Goal: Communication & Community: Answer question/provide support

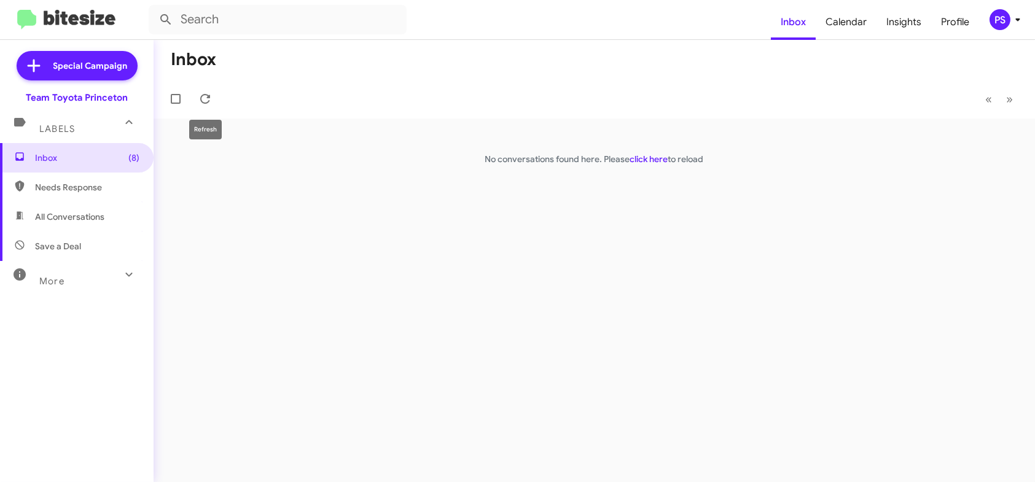
click at [211, 87] on mat-toolbar-row "« Previous » Next" at bounding box center [595, 98] width 882 height 39
click at [1023, 22] on icon at bounding box center [1018, 19] width 15 height 15
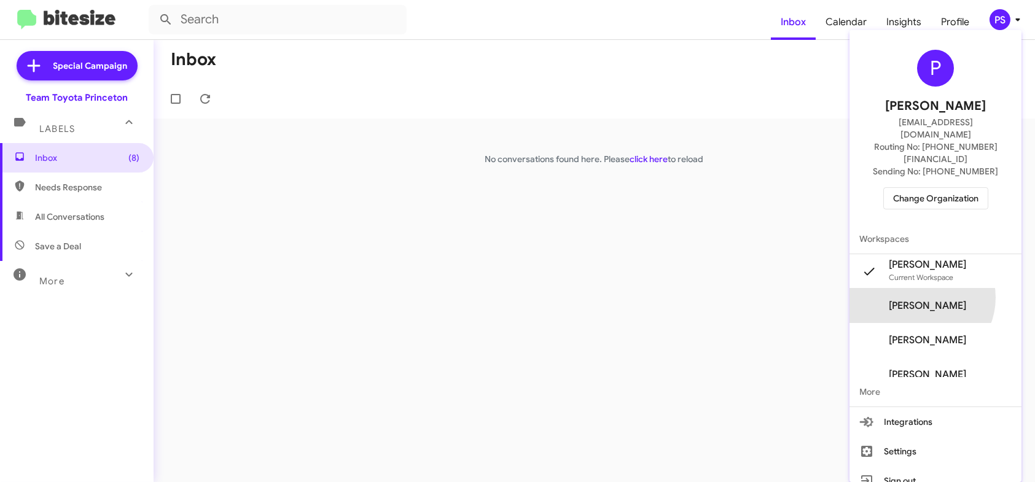
click at [941, 289] on span "Pheobe Sportelli's" at bounding box center [936, 306] width 172 height 34
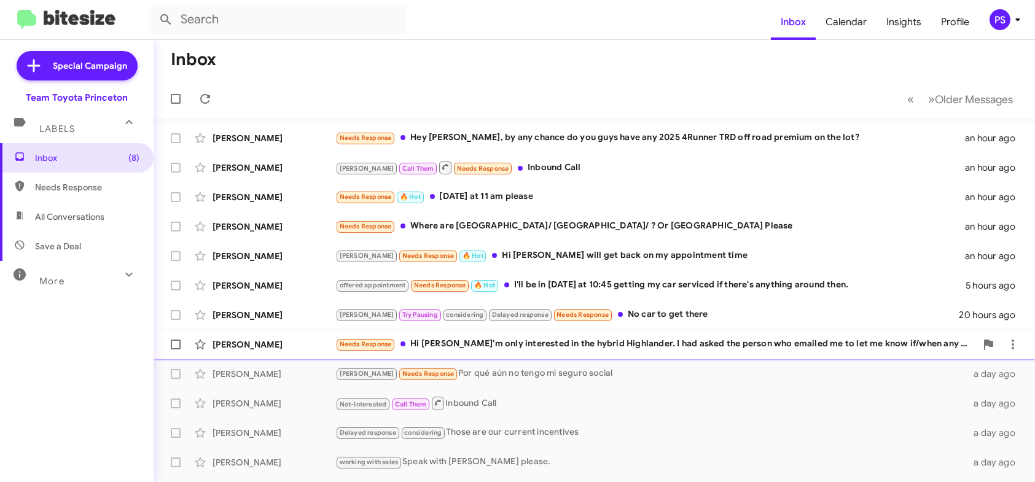
click at [540, 347] on div "Needs Response Hi [PERSON_NAME] I'm only interested in the hybrid Highlander. I…" at bounding box center [655, 344] width 641 height 14
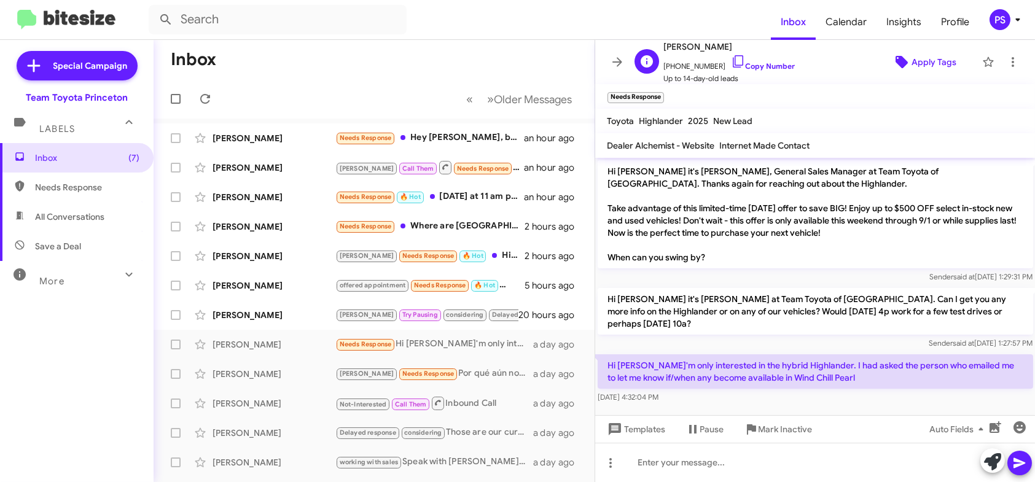
click at [902, 69] on span "Apply Tags" at bounding box center [924, 62] width 84 height 22
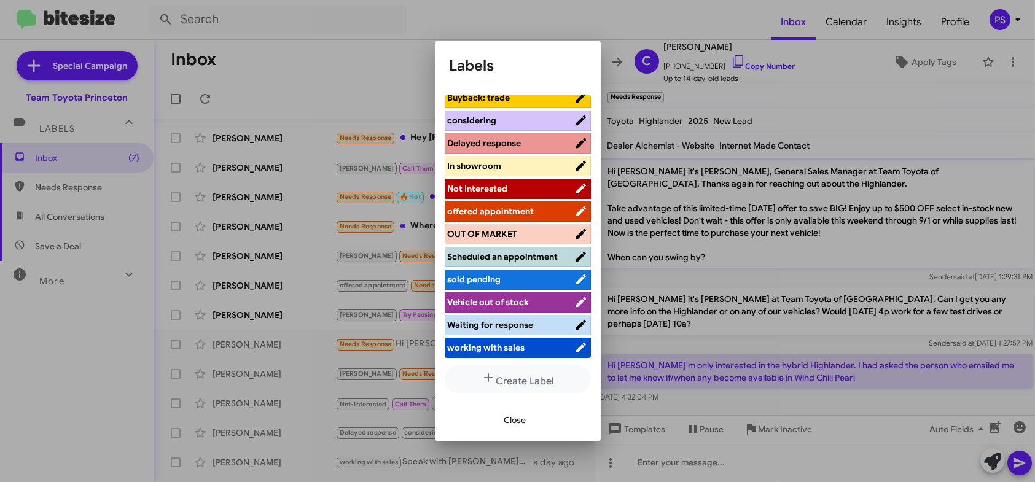
click at [507, 346] on span "working with sales" at bounding box center [486, 347] width 77 height 11
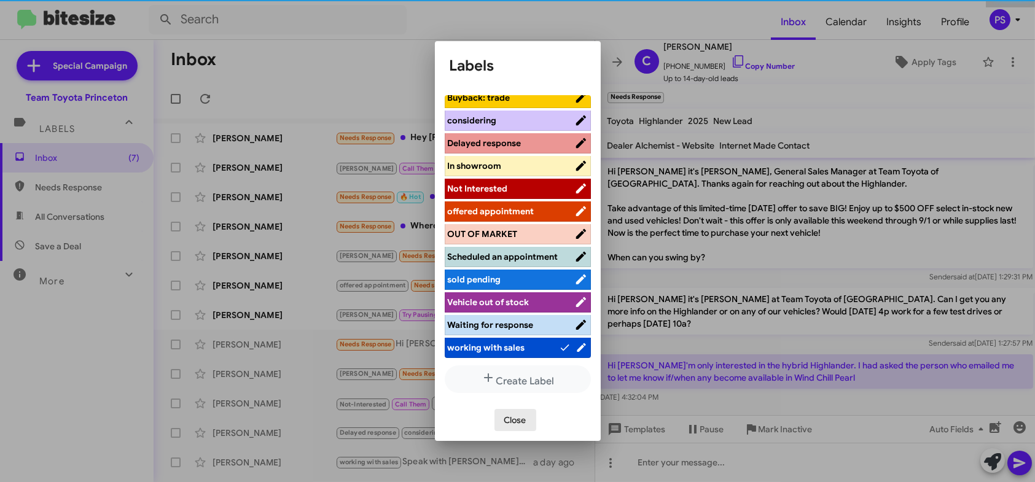
click at [519, 418] on span "Close" at bounding box center [515, 420] width 22 height 22
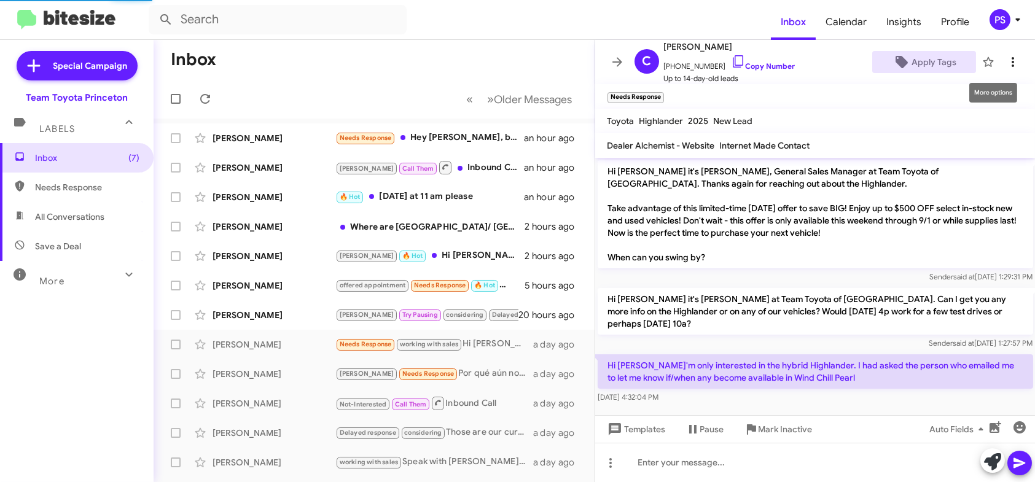
click at [1006, 57] on icon at bounding box center [1013, 62] width 15 height 15
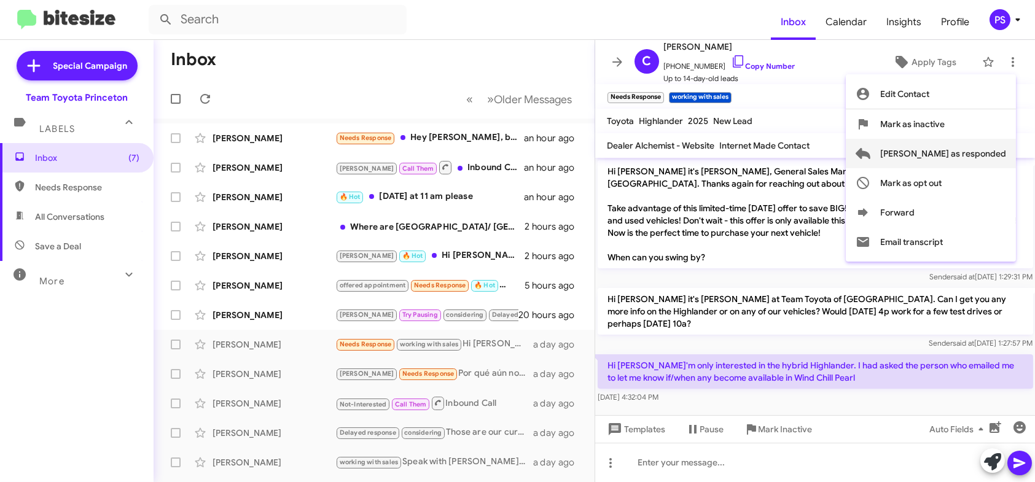
click at [983, 159] on span "[PERSON_NAME] as responded" at bounding box center [943, 153] width 126 height 29
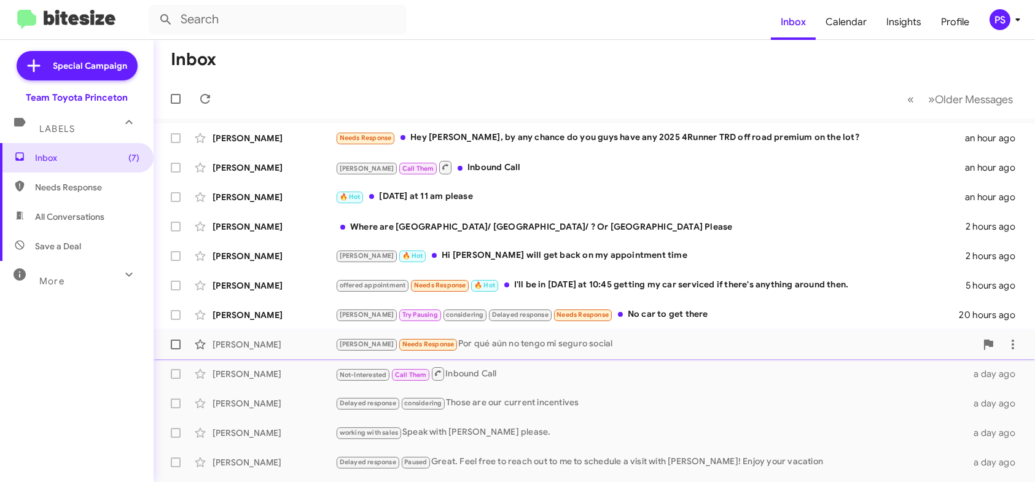
click at [597, 350] on div "[PERSON_NAME] Needs Response Por qué aún no tengo mi seguro social" at bounding box center [655, 344] width 641 height 14
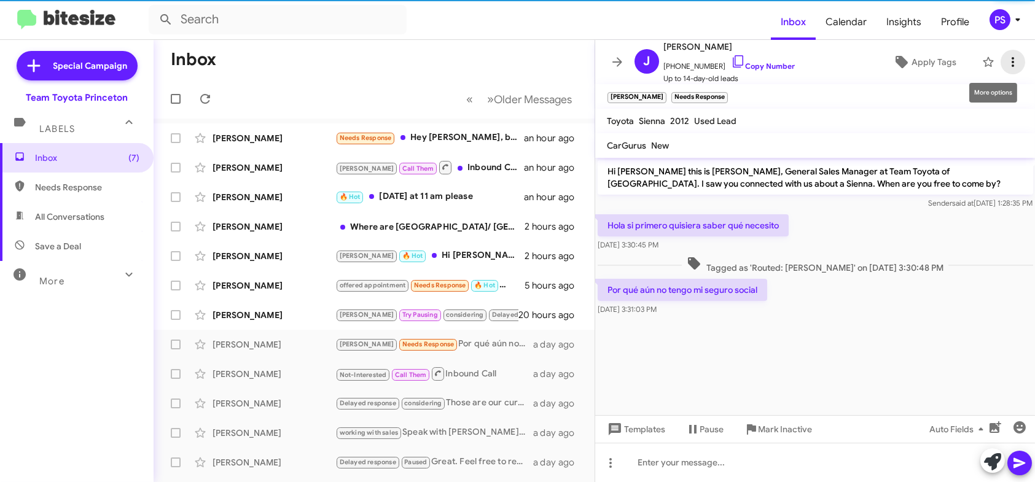
click at [1006, 66] on icon at bounding box center [1013, 62] width 15 height 15
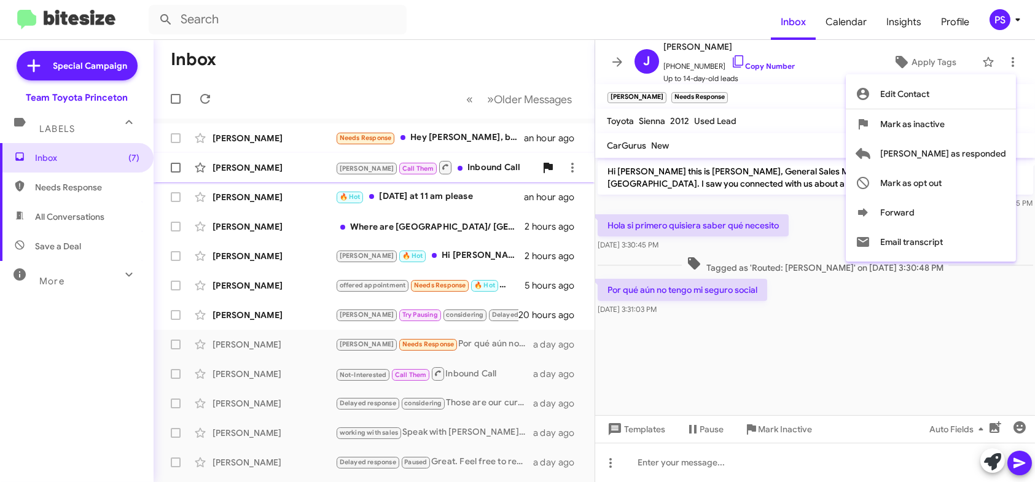
click at [977, 157] on span "[PERSON_NAME] as responded" at bounding box center [943, 153] width 126 height 29
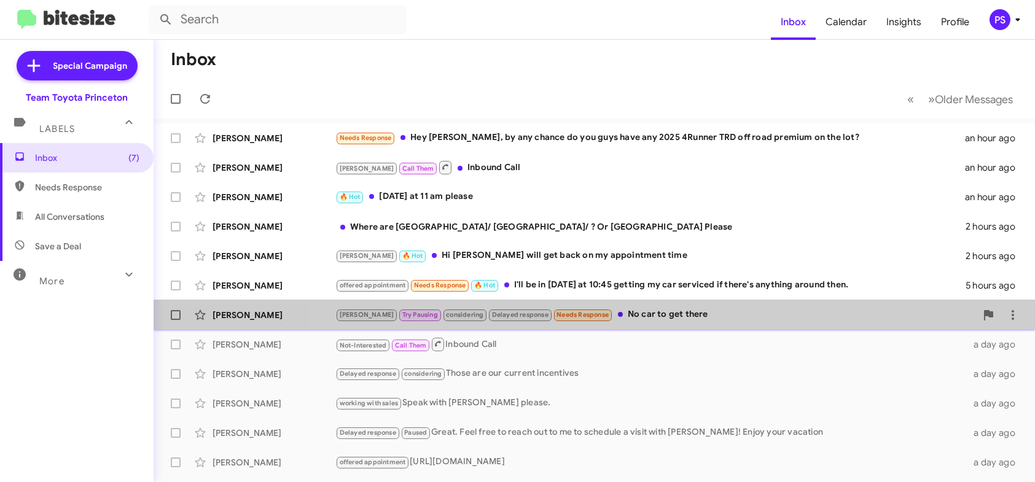
click at [707, 322] on div "[PERSON_NAME] Try Pausing considering Delayed response Needs Response No car to…" at bounding box center [594, 315] width 862 height 25
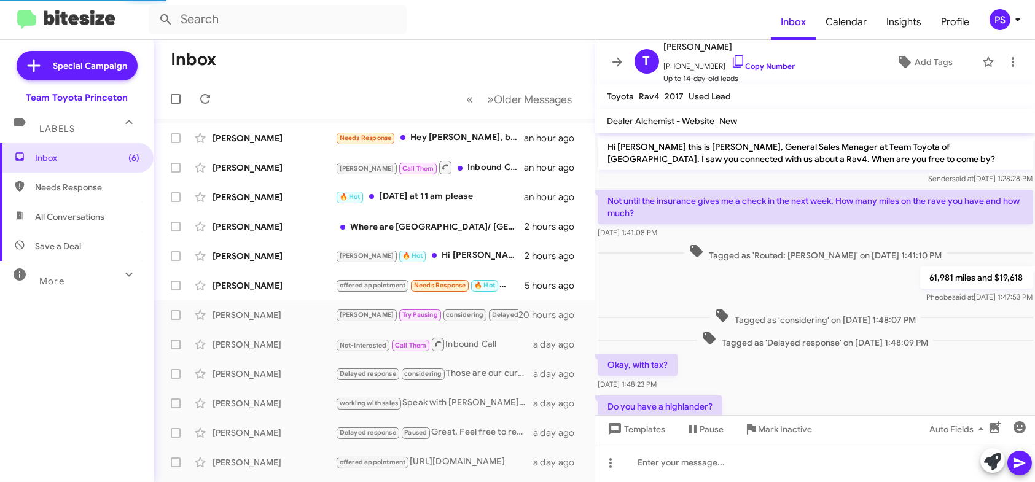
scroll to position [281, 0]
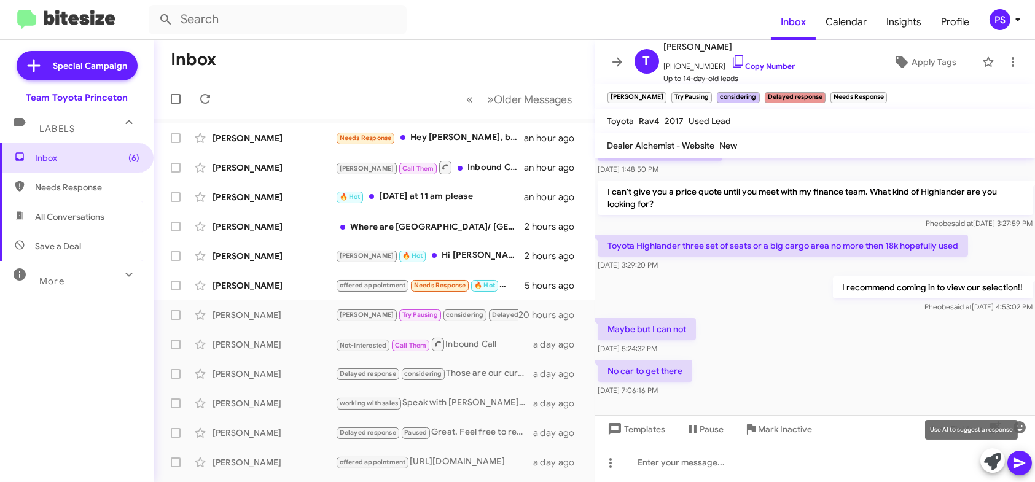
click at [1000, 460] on icon at bounding box center [992, 461] width 17 height 17
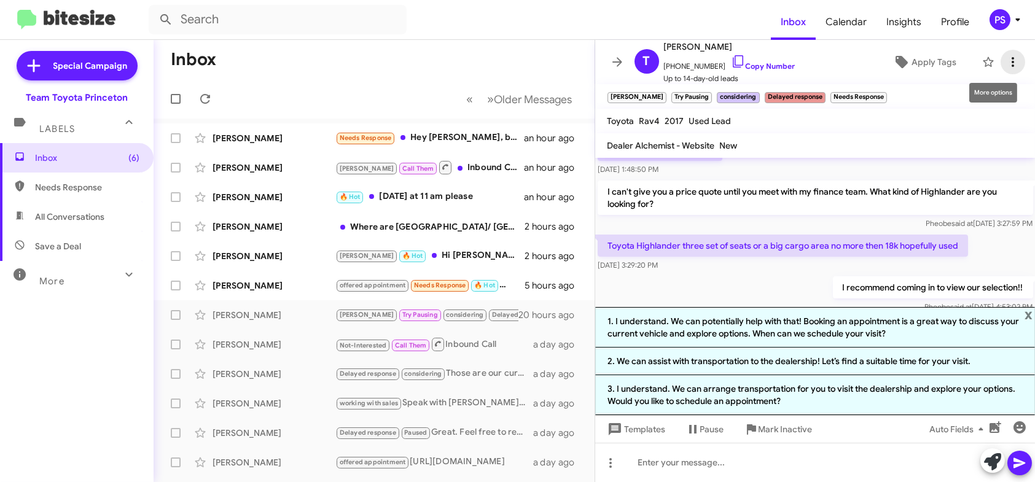
click at [1006, 63] on icon at bounding box center [1013, 62] width 15 height 15
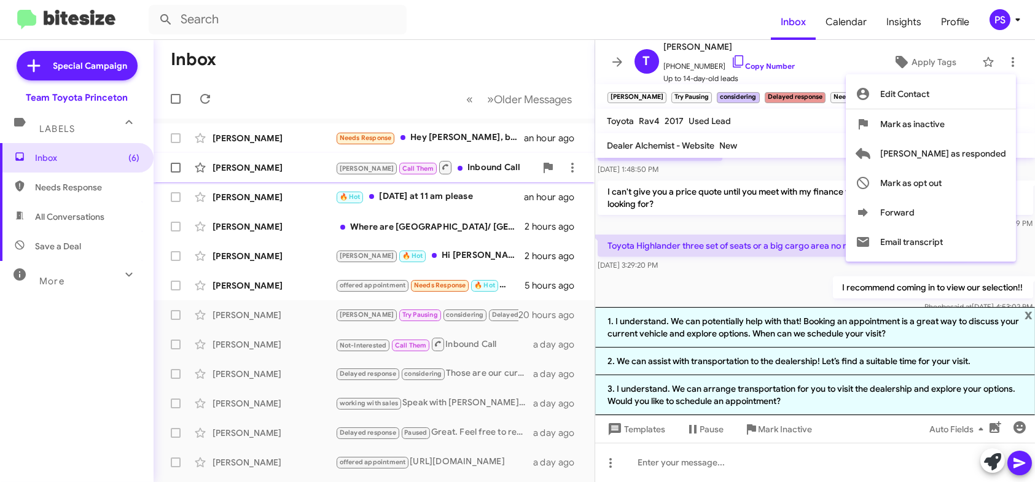
click at [953, 162] on span "[PERSON_NAME] as responded" at bounding box center [943, 153] width 126 height 29
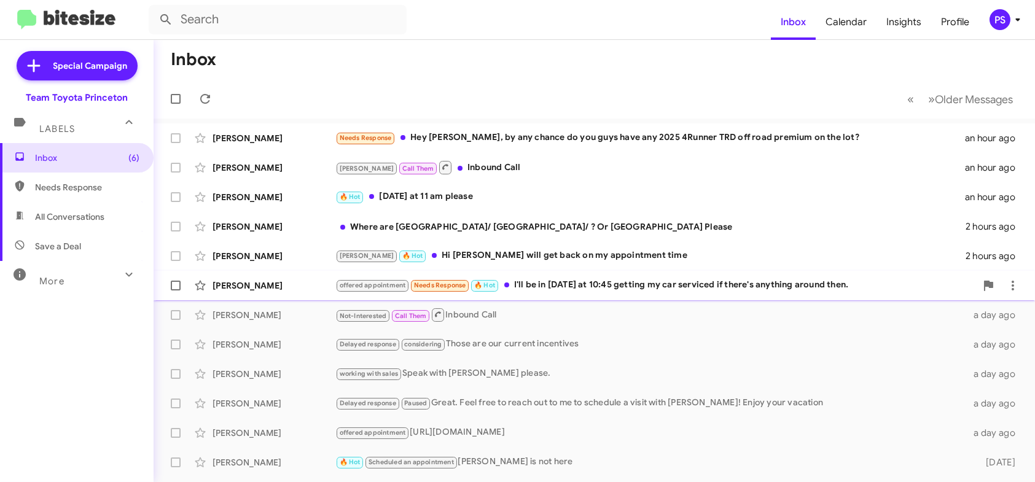
click at [592, 288] on div "offered appointment Needs Response 🔥 Hot I'll be in [DATE] at 10:45 getting my …" at bounding box center [655, 285] width 641 height 14
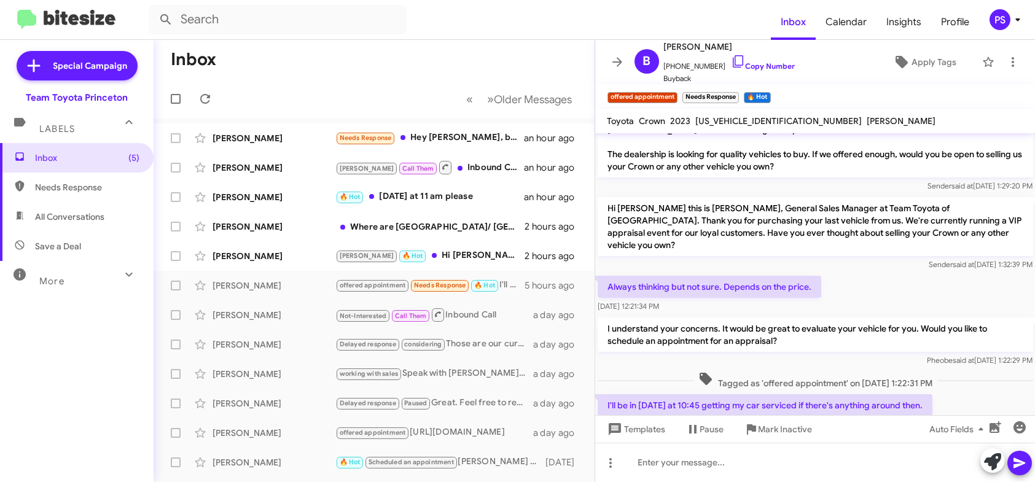
scroll to position [53, 0]
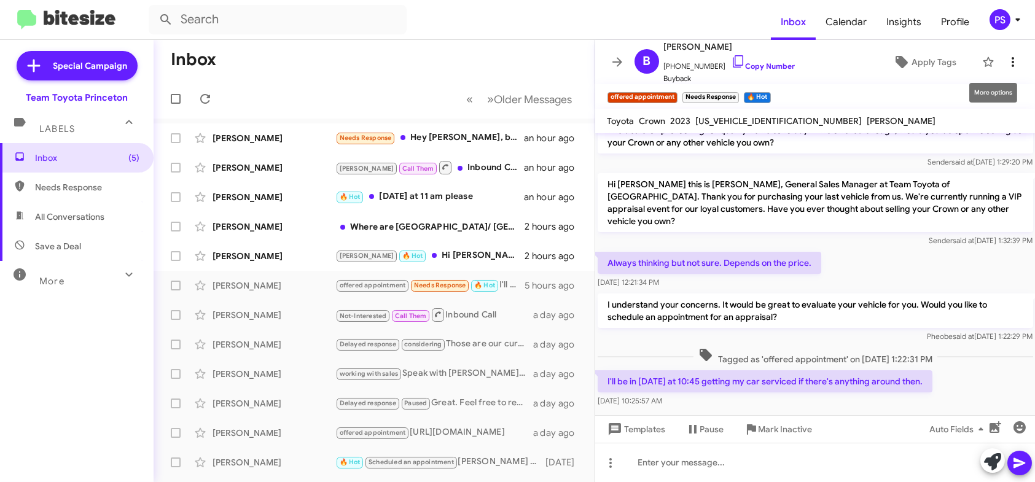
click at [1006, 58] on icon at bounding box center [1013, 62] width 15 height 15
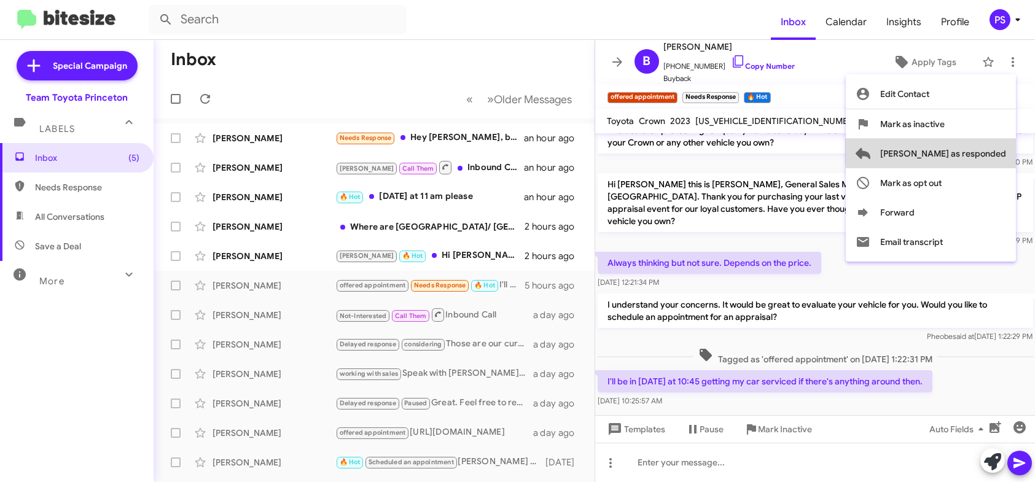
click at [1000, 149] on span "[PERSON_NAME] as responded" at bounding box center [943, 153] width 126 height 29
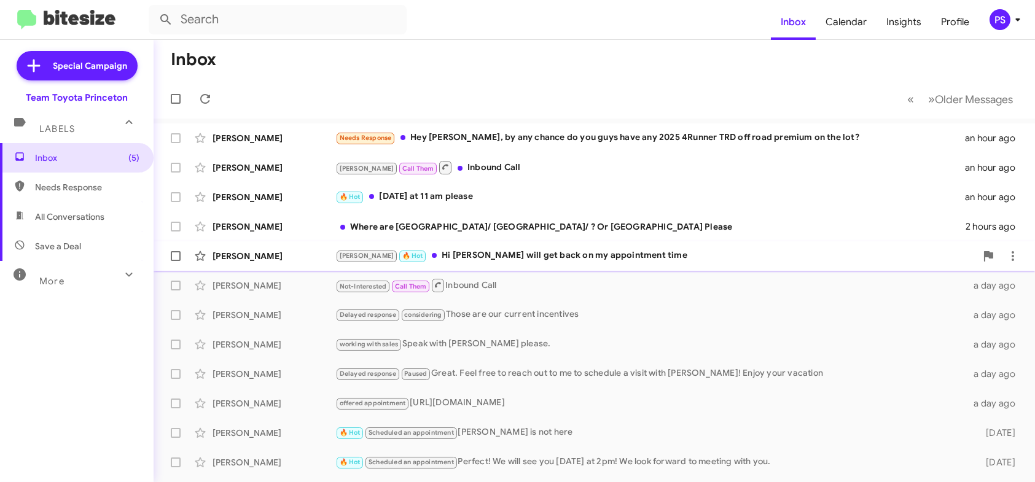
click at [681, 261] on div "[PERSON_NAME] 🔥 Hot Hi [PERSON_NAME] will get back on my appointment time" at bounding box center [655, 256] width 641 height 14
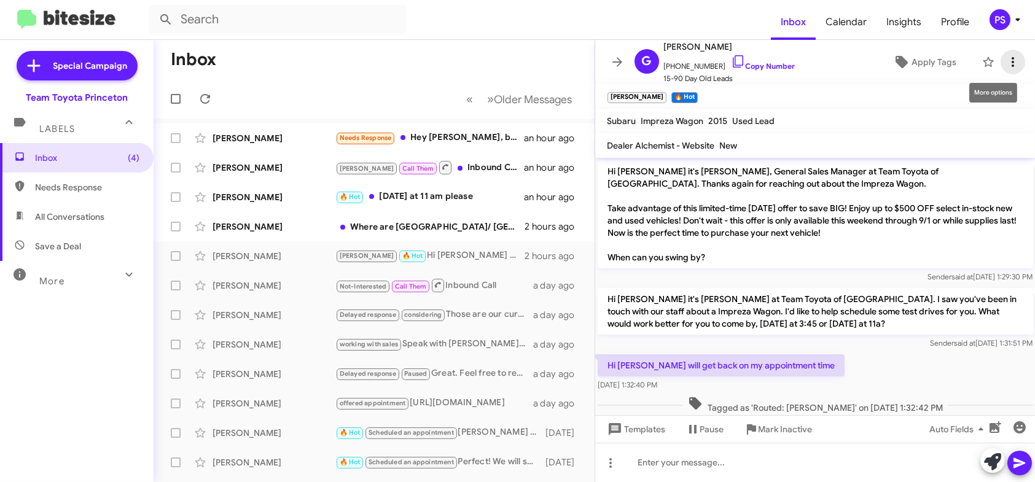
click at [1006, 60] on icon at bounding box center [1013, 62] width 15 height 15
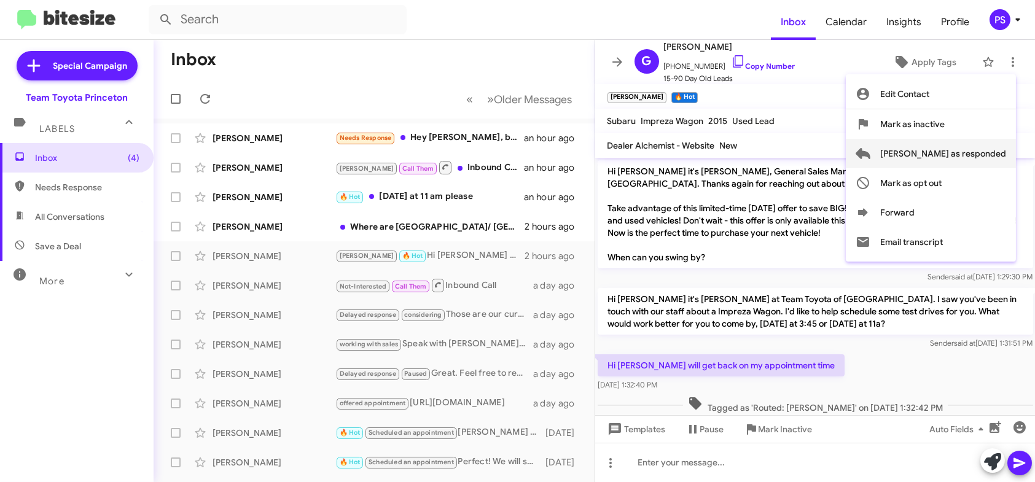
click at [983, 160] on span "[PERSON_NAME] as responded" at bounding box center [943, 153] width 126 height 29
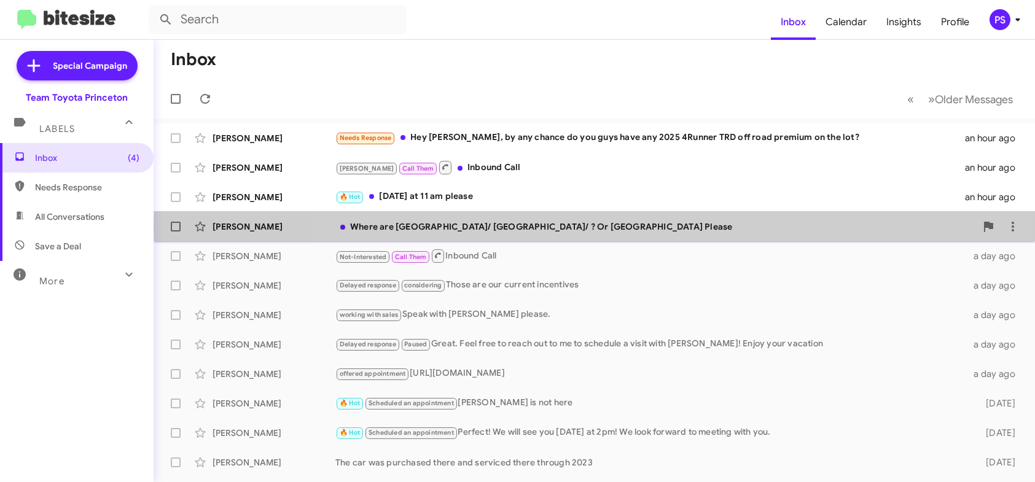
click at [673, 227] on div "Where are [GEOGRAPHIC_DATA]/ [GEOGRAPHIC_DATA]/ ? Or [GEOGRAPHIC_DATA] Please" at bounding box center [655, 227] width 641 height 12
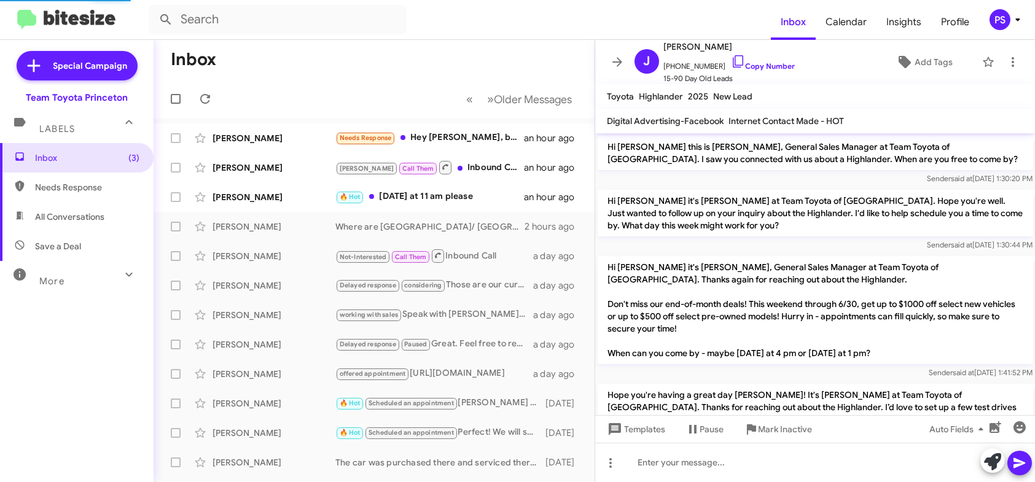
scroll to position [804, 0]
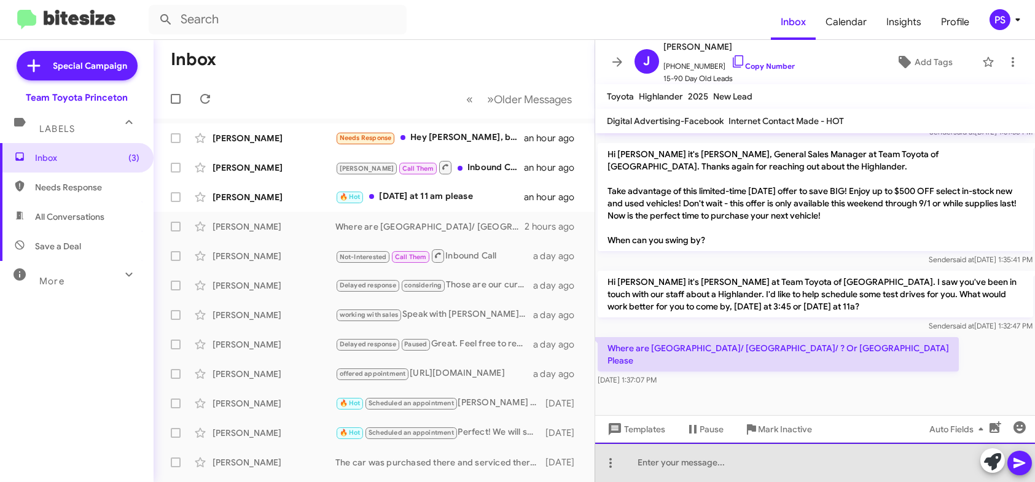
drag, startPoint x: 855, startPoint y: 480, endPoint x: 853, endPoint y: 469, distance: 11.1
click at [855, 480] on div at bounding box center [815, 462] width 440 height 39
click at [849, 464] on div at bounding box center [815, 462] width 440 height 39
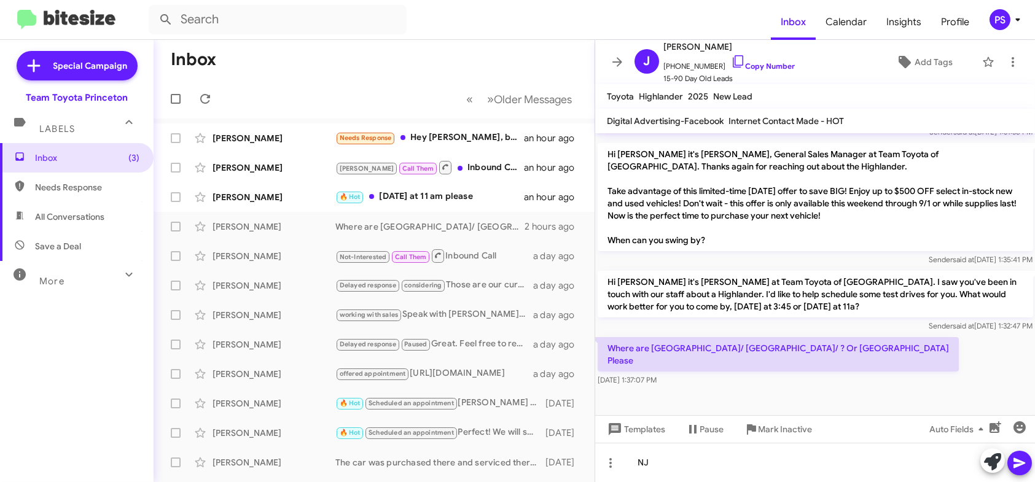
click at [1014, 464] on icon at bounding box center [1020, 463] width 12 height 10
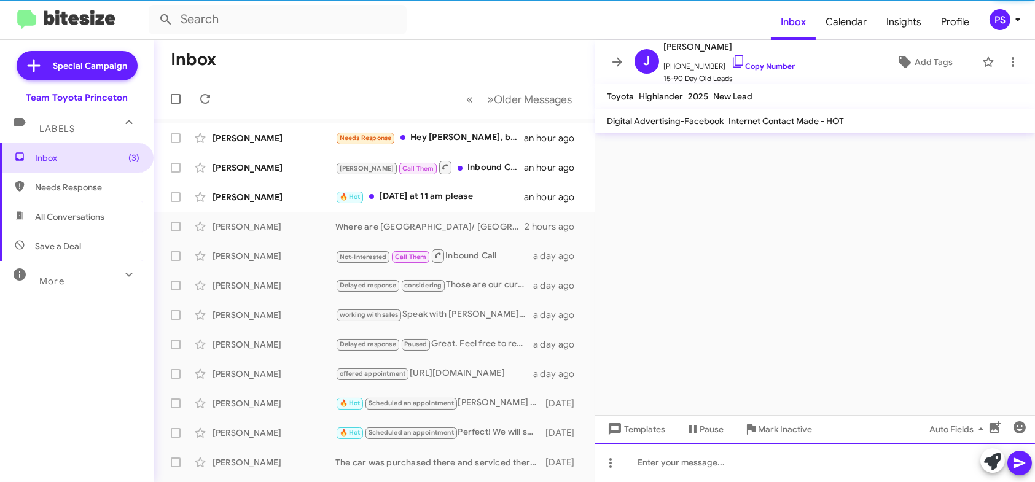
scroll to position [52, 0]
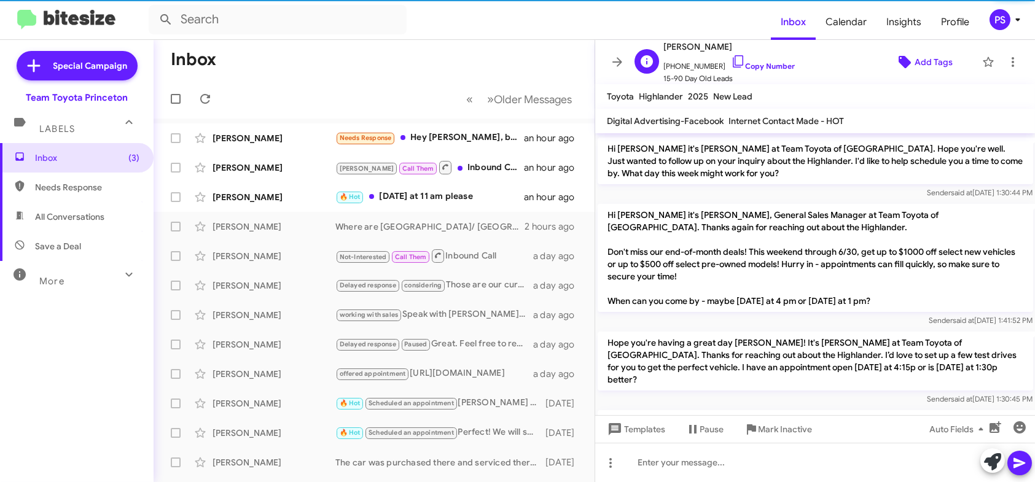
click at [921, 58] on span "Add Tags" at bounding box center [934, 62] width 38 height 22
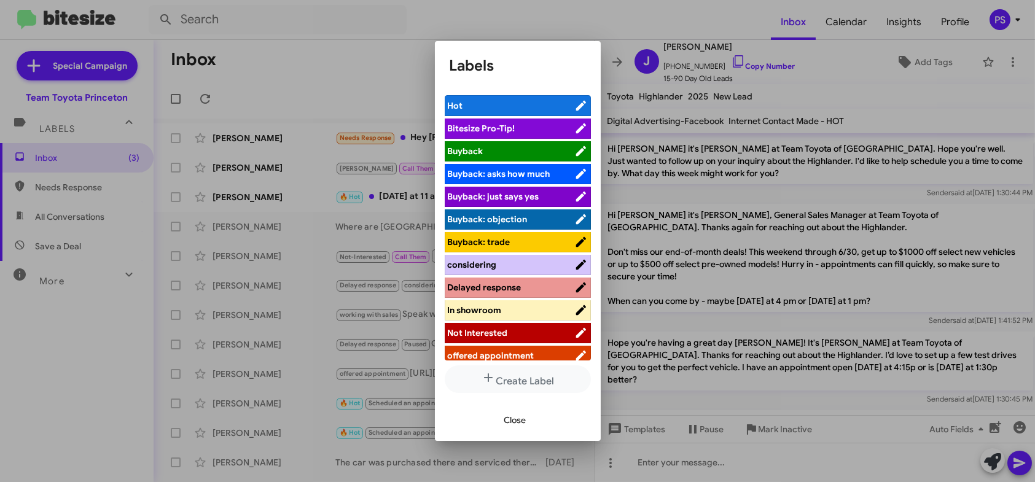
click at [506, 288] on span "Delayed response" at bounding box center [485, 287] width 74 height 11
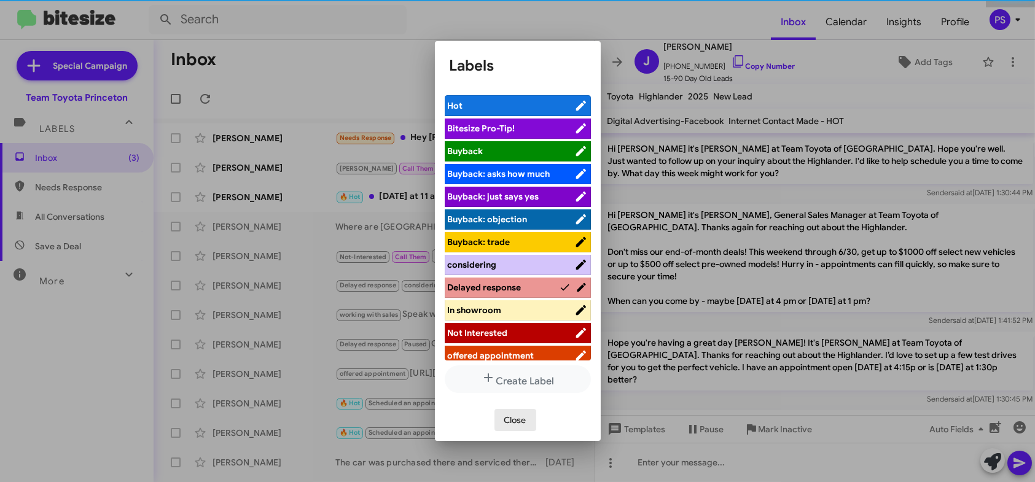
click at [506, 421] on span "Close" at bounding box center [515, 420] width 22 height 22
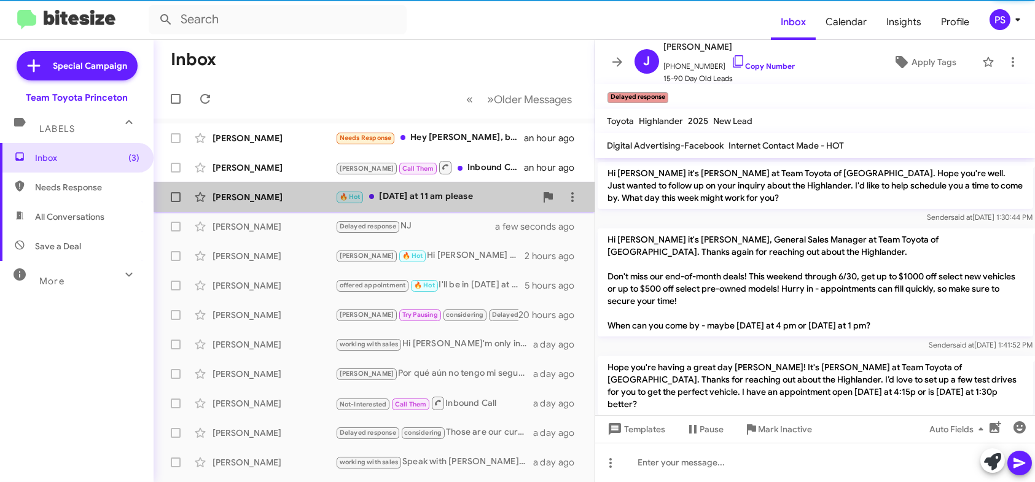
click at [461, 192] on div "🔥 Hot [DATE] at 11 am please" at bounding box center [435, 197] width 200 height 14
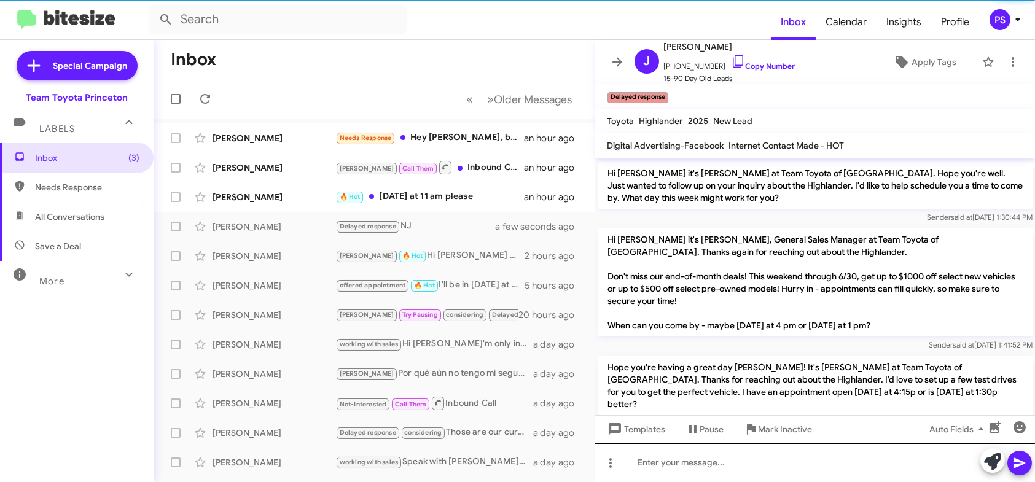
scroll to position [158, 0]
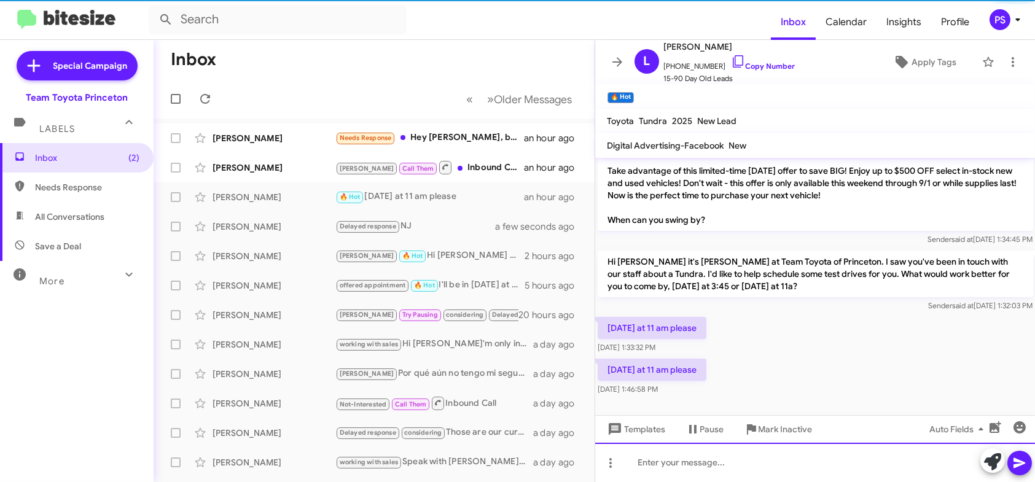
click at [735, 455] on div at bounding box center [815, 462] width 440 height 39
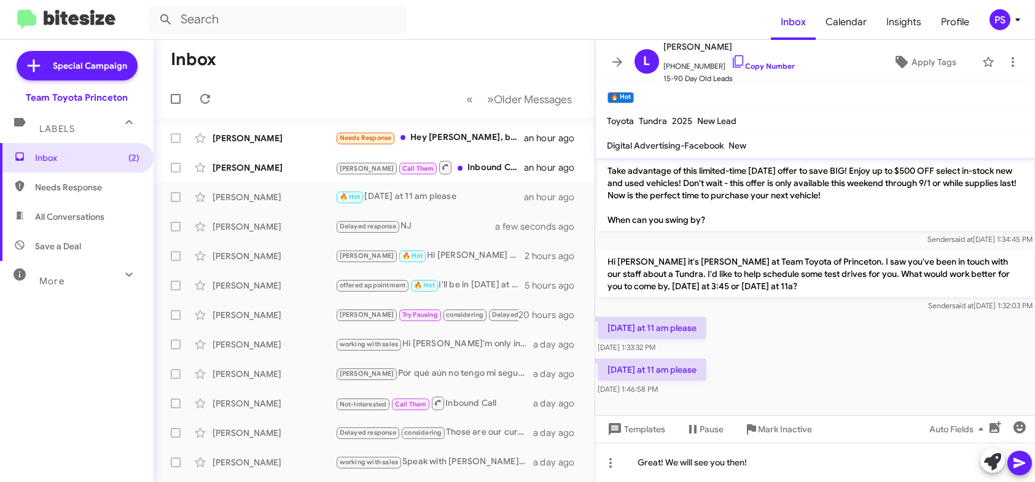
click at [1019, 460] on icon at bounding box center [1020, 463] width 12 height 10
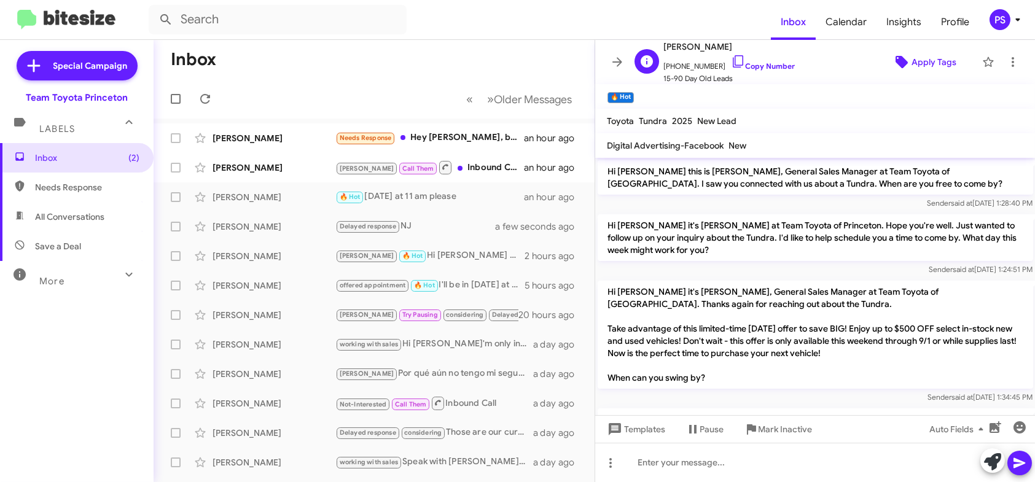
click at [912, 65] on span "Apply Tags" at bounding box center [934, 62] width 45 height 22
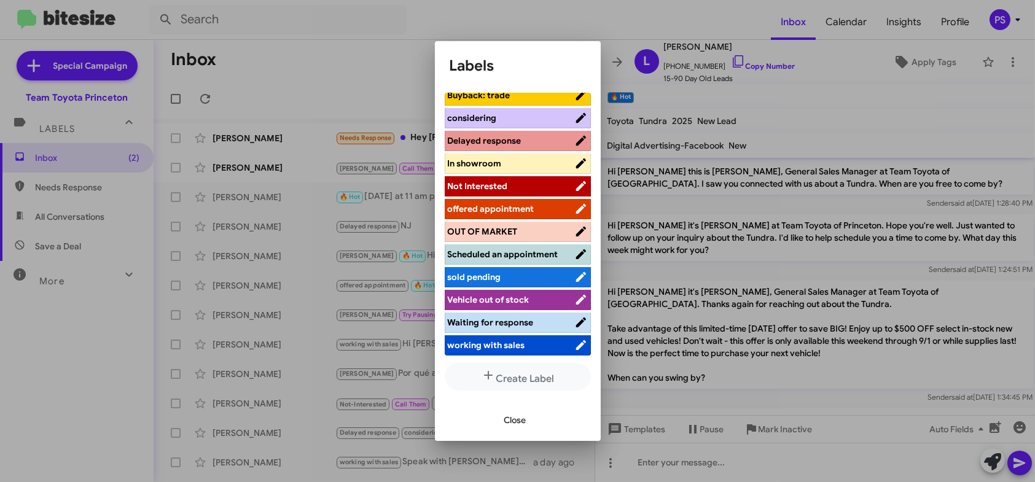
scroll to position [3, 0]
click at [504, 259] on span "Scheduled an appointment" at bounding box center [511, 254] width 127 height 12
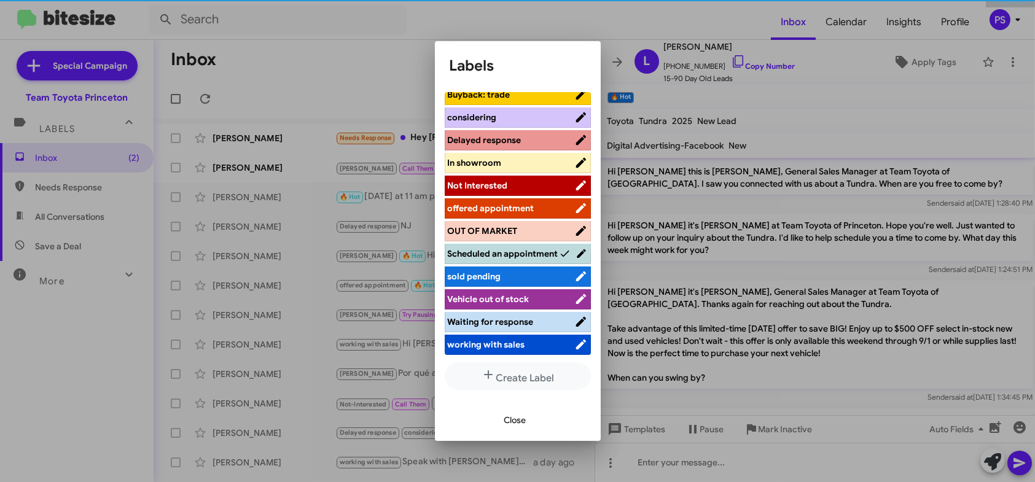
scroll to position [152, 0]
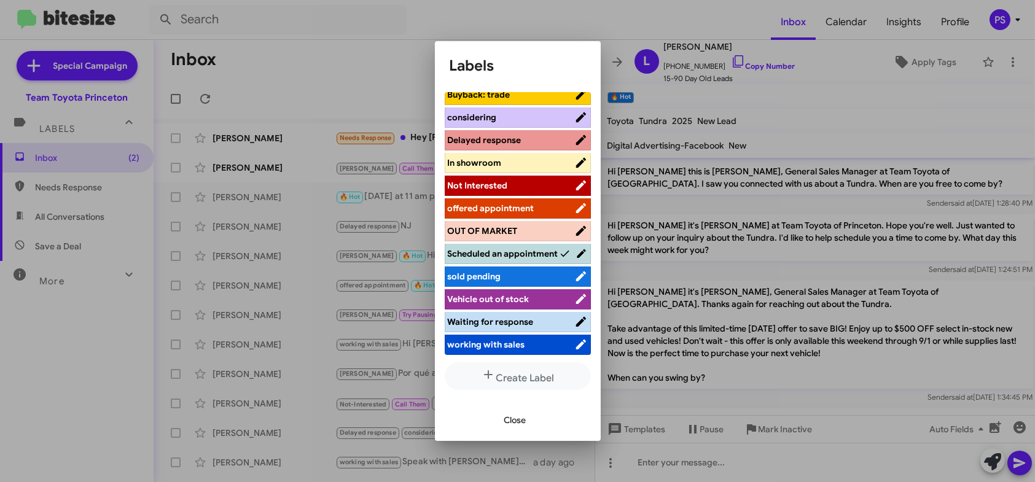
click at [722, 64] on div at bounding box center [517, 241] width 1035 height 482
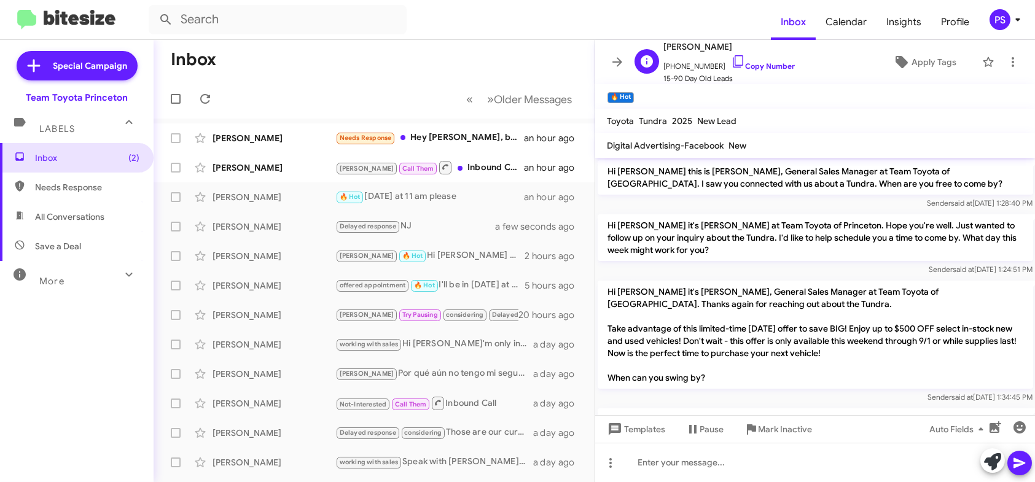
click at [714, 61] on span "[PHONE_NUMBER] Copy Number" at bounding box center [729, 63] width 131 height 18
click at [731, 61] on icon at bounding box center [738, 61] width 15 height 15
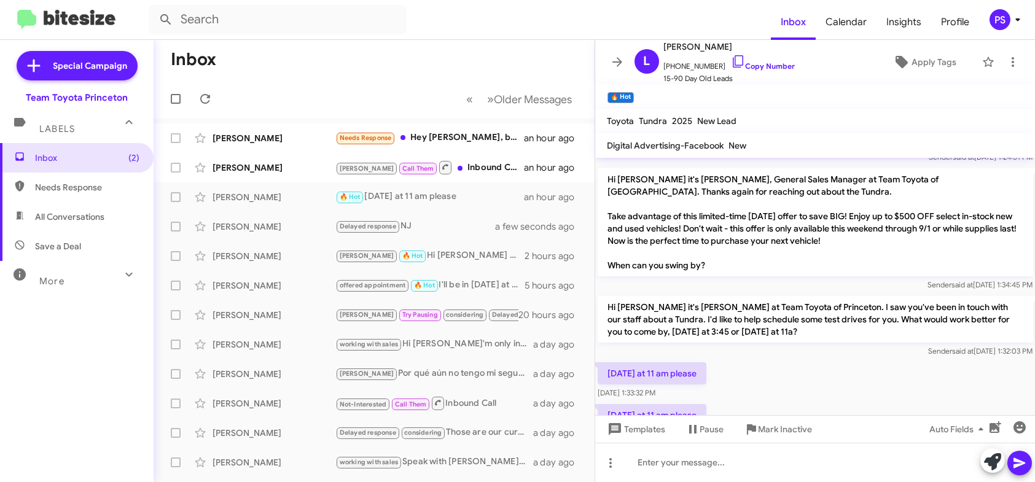
scroll to position [203, 0]
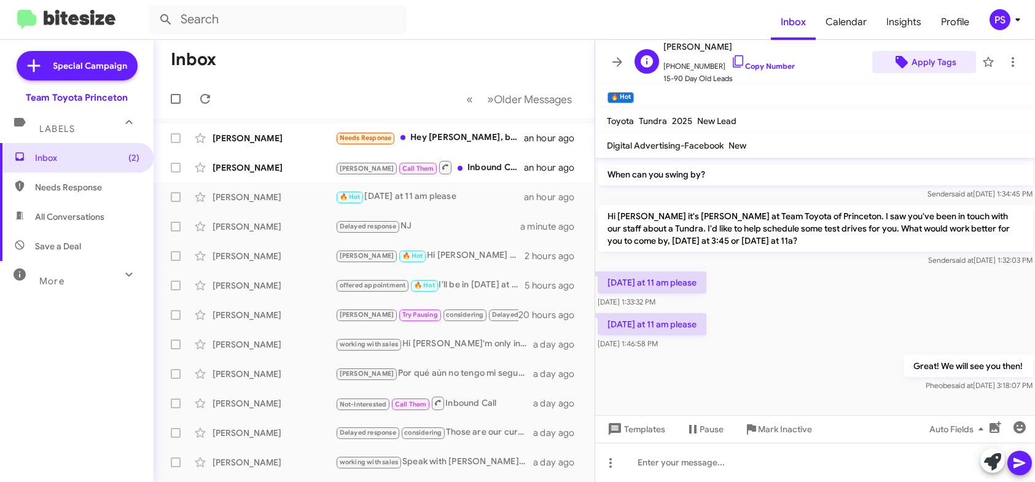
click at [926, 58] on span "Apply Tags" at bounding box center [934, 62] width 45 height 22
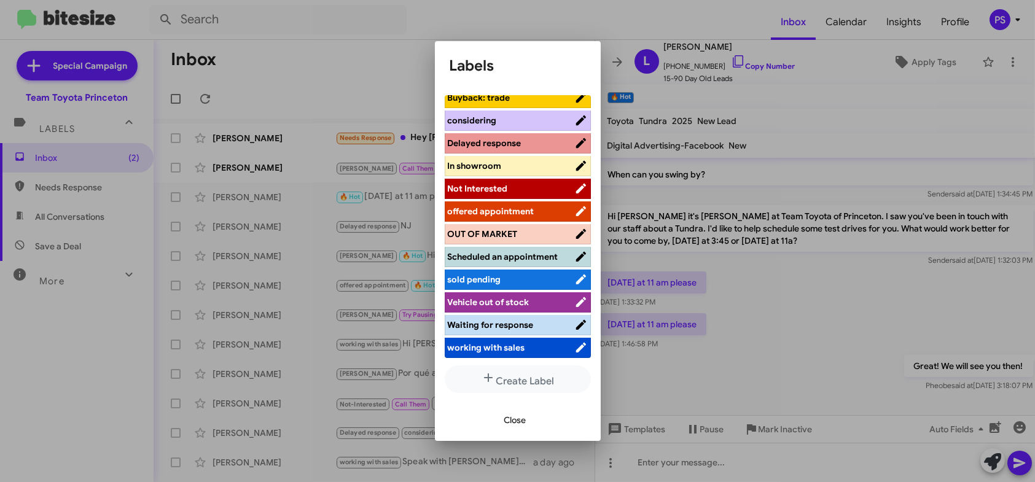
click at [529, 263] on span "Scheduled an appointment" at bounding box center [511, 257] width 127 height 12
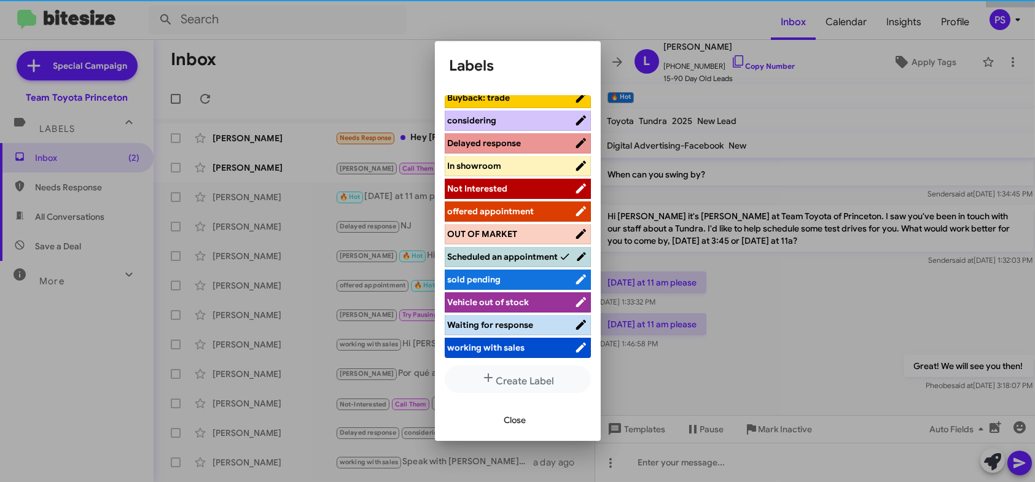
scroll to position [152, 0]
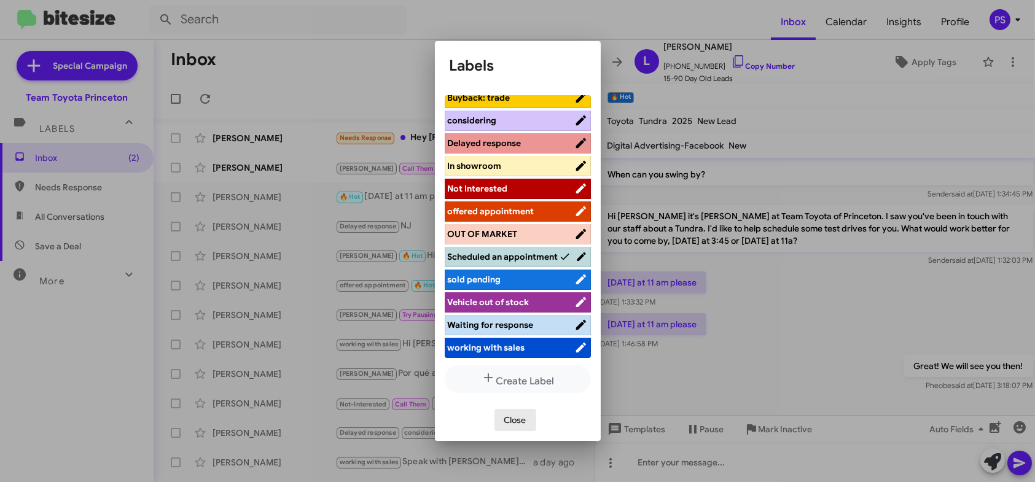
click at [515, 417] on span "Close" at bounding box center [515, 420] width 22 height 22
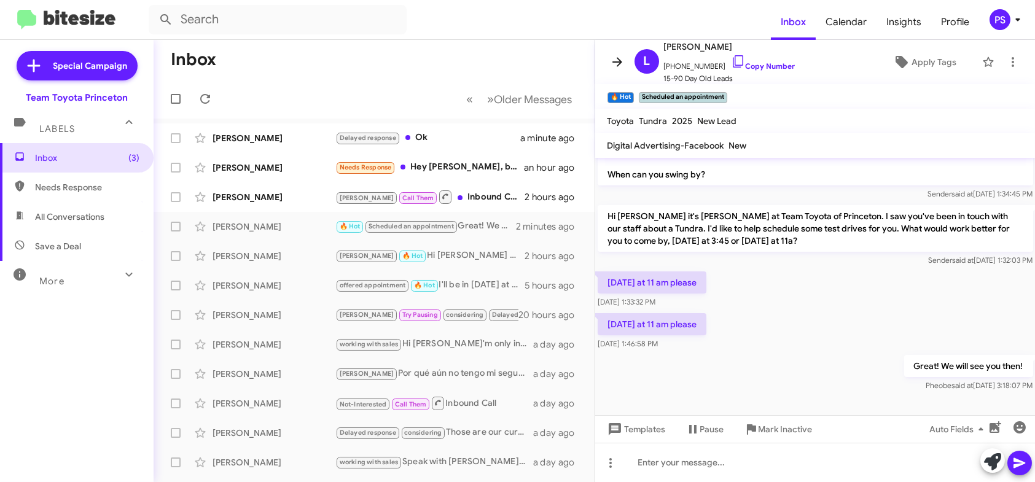
click at [617, 58] on icon at bounding box center [617, 62] width 15 height 15
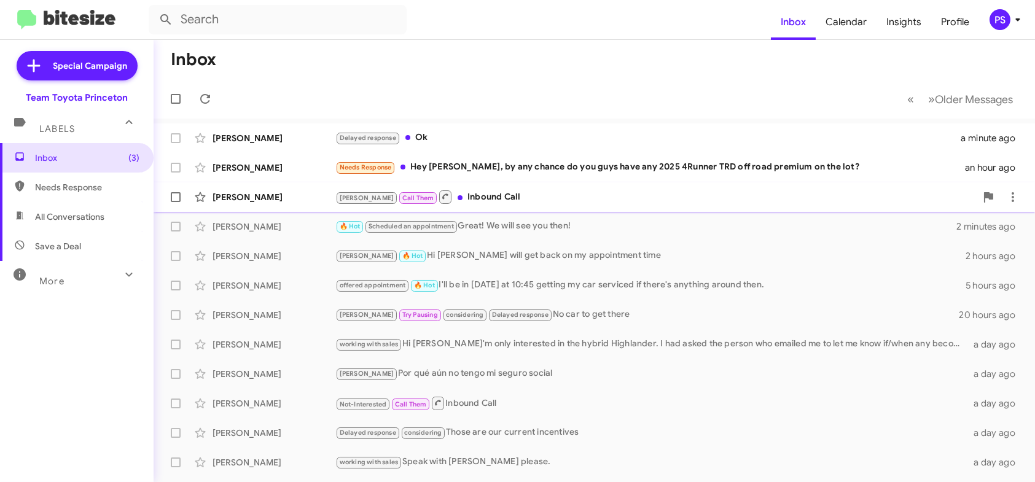
click at [633, 201] on div "[PERSON_NAME] Call Them Inbound Call" at bounding box center [655, 196] width 641 height 15
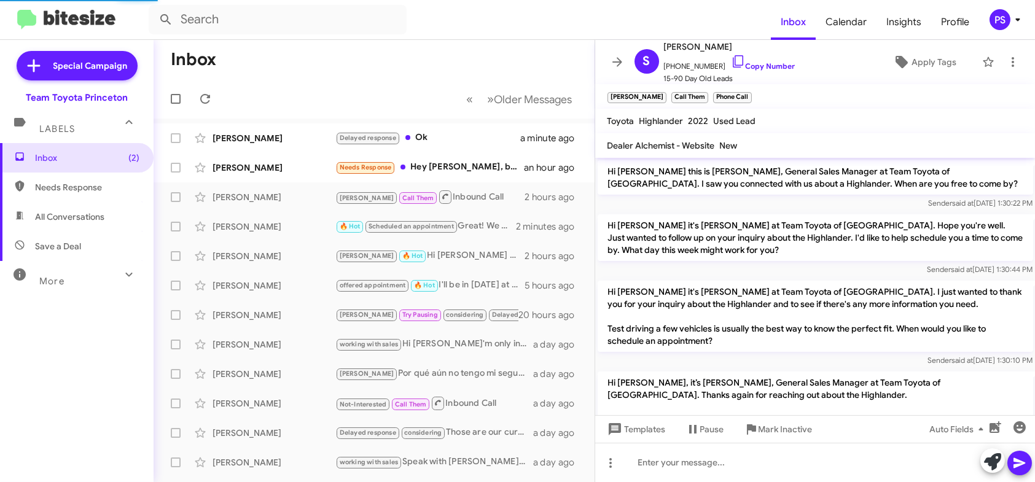
scroll to position [587, 0]
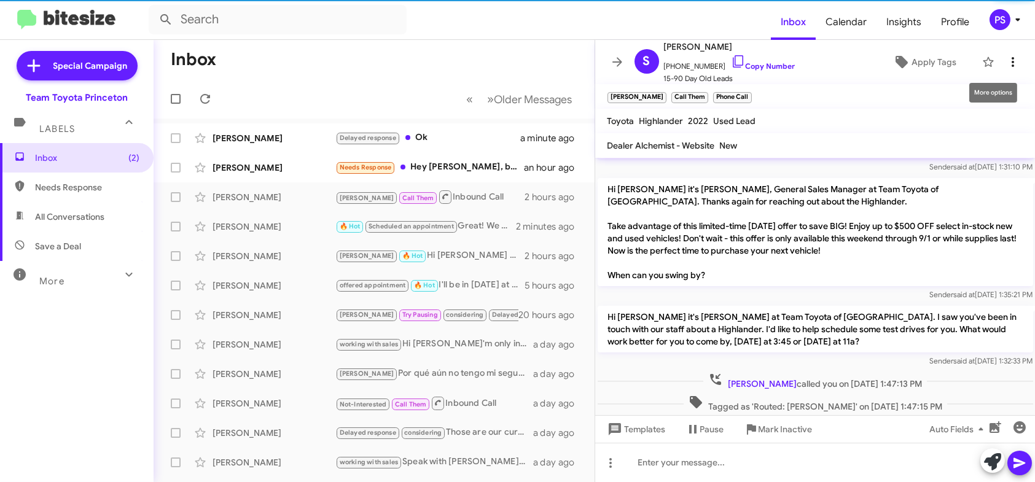
click at [1006, 61] on icon at bounding box center [1013, 62] width 15 height 15
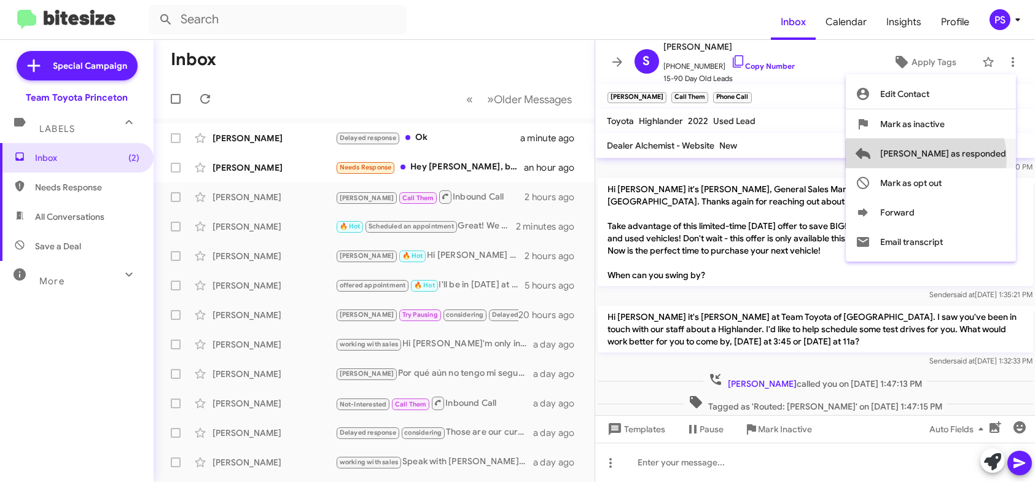
click at [975, 159] on span "[PERSON_NAME] as responded" at bounding box center [943, 153] width 126 height 29
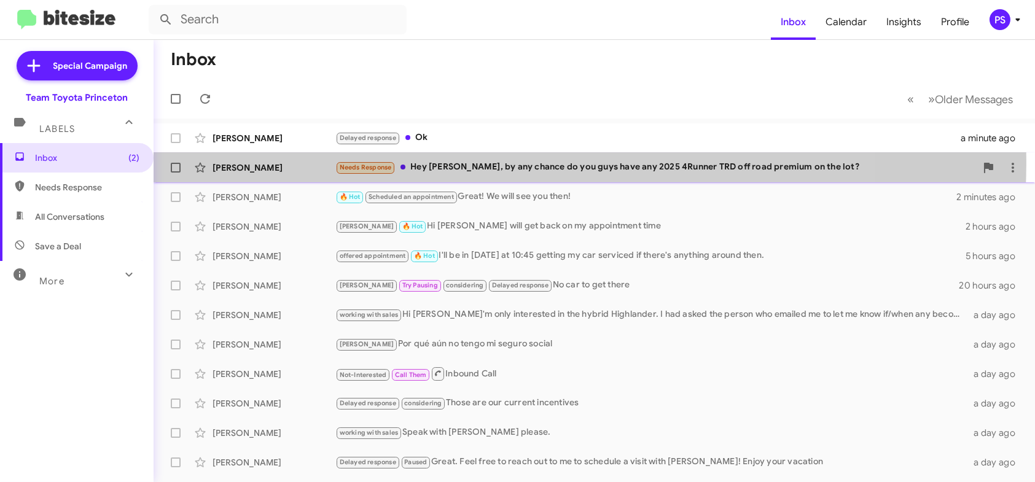
click at [482, 162] on div "Needs Response Hey [PERSON_NAME], by any chance do you guys have any 2025 4Runn…" at bounding box center [655, 167] width 641 height 14
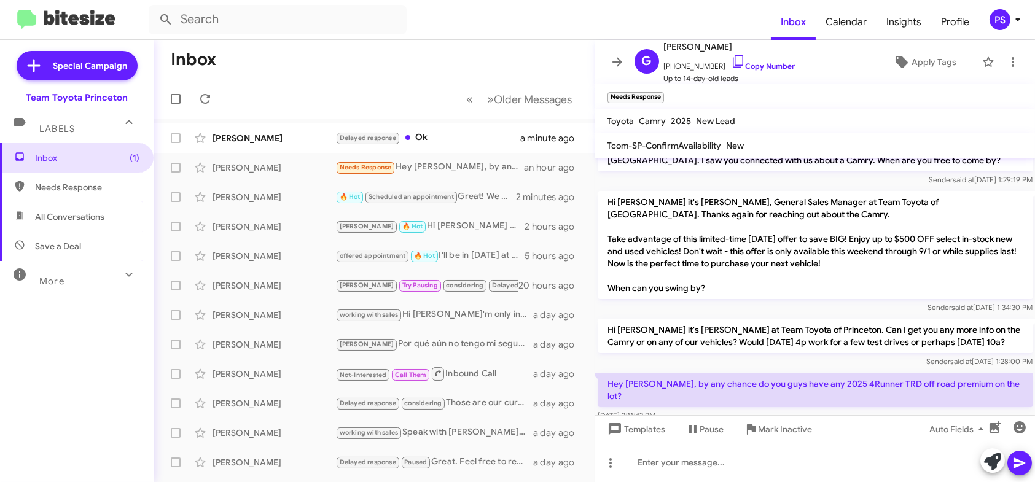
scroll to position [32, 0]
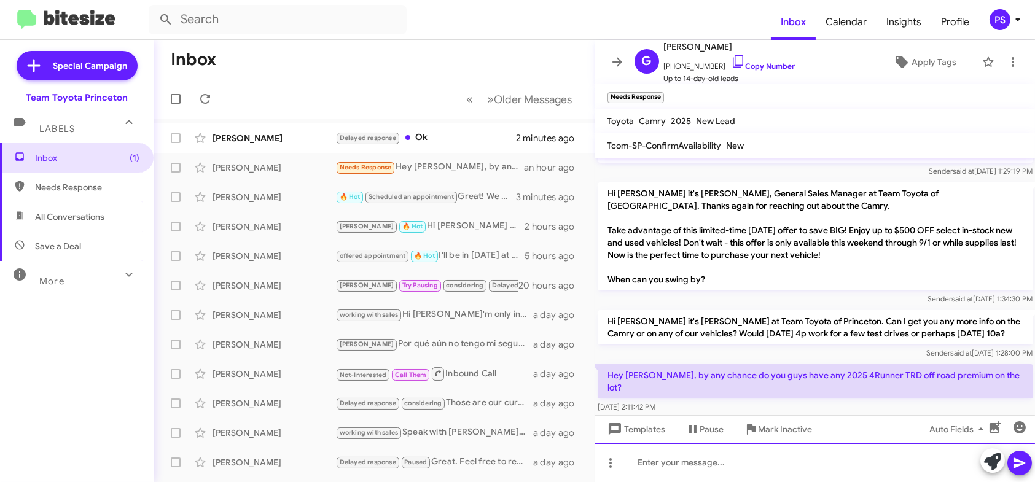
click at [658, 461] on div at bounding box center [815, 462] width 440 height 39
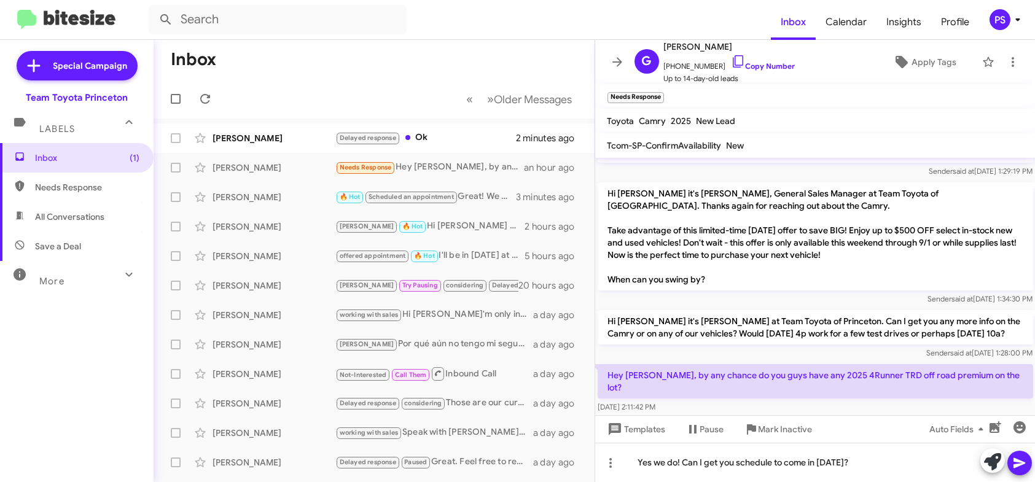
click at [1019, 461] on icon at bounding box center [1020, 463] width 12 height 10
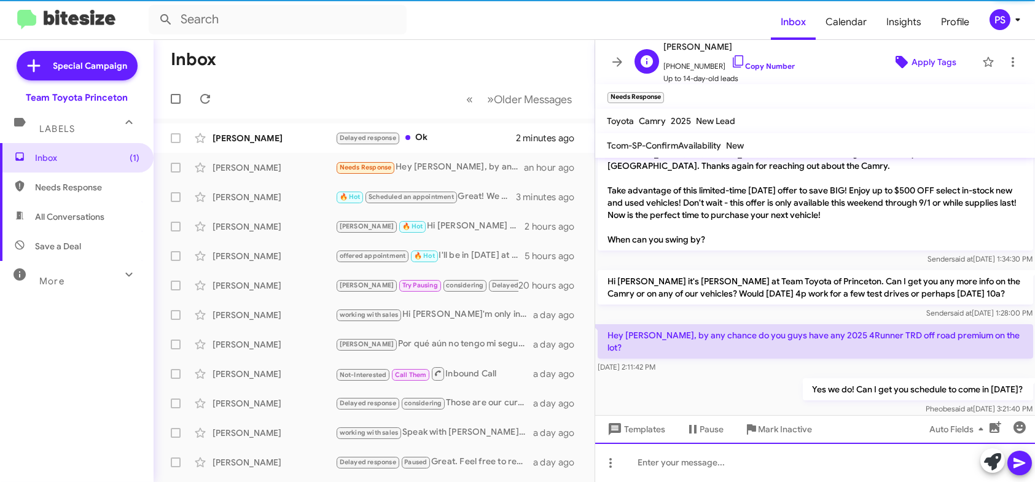
scroll to position [77, 0]
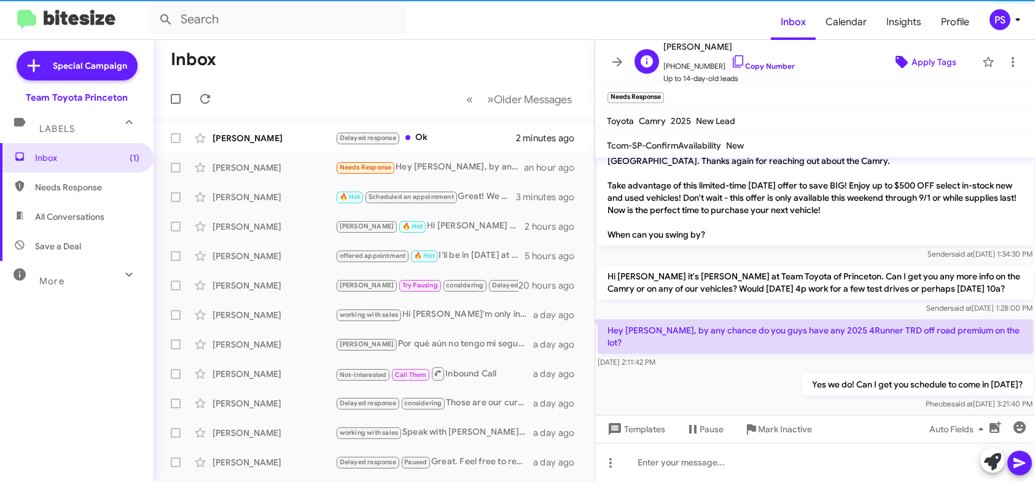
click at [896, 63] on icon at bounding box center [902, 62] width 12 height 12
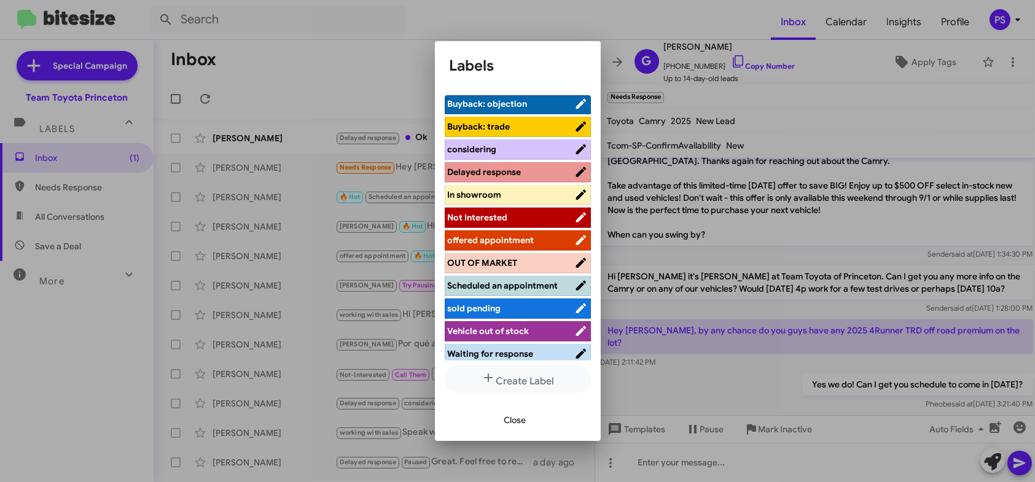
scroll to position [152, 0]
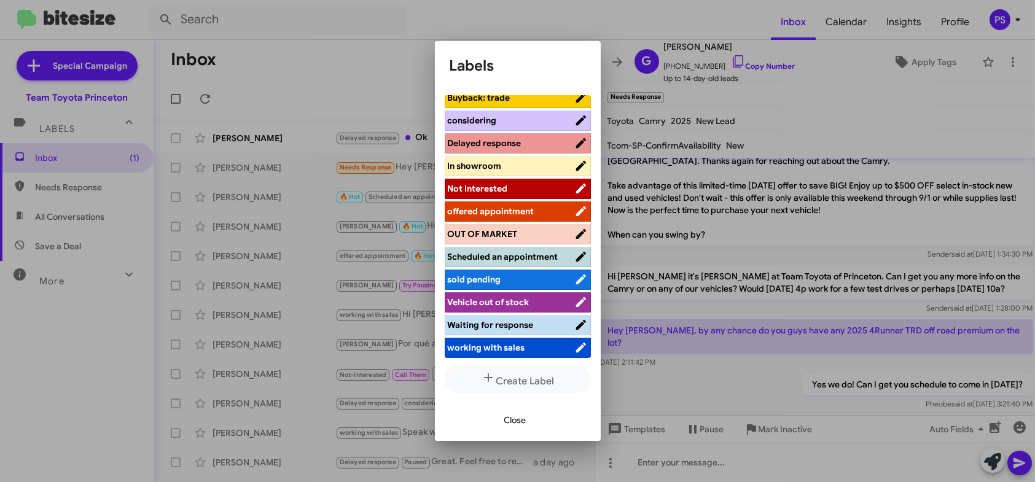
click at [525, 209] on li "offered appointment" at bounding box center [518, 212] width 146 height 20
click at [538, 205] on span "offered appointment" at bounding box center [511, 211] width 127 height 12
click at [525, 412] on span "Close" at bounding box center [515, 420] width 22 height 22
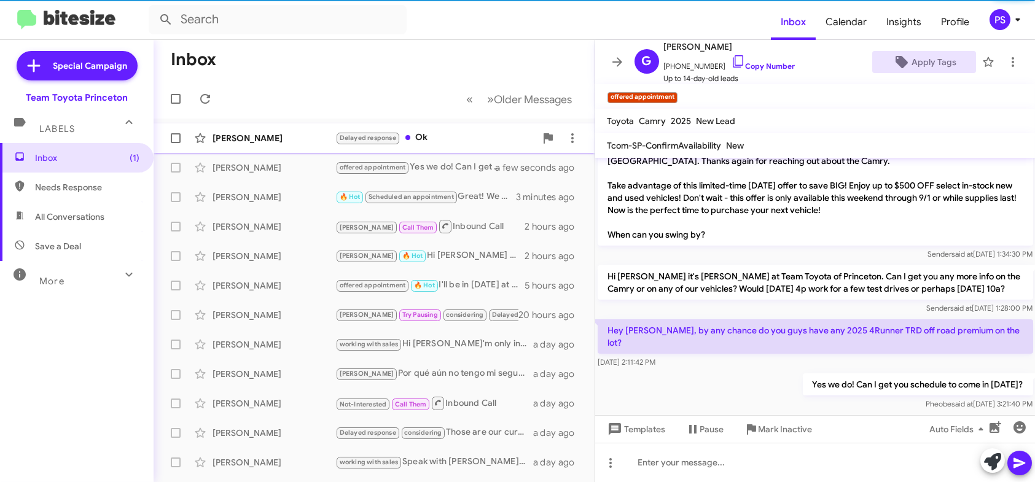
click at [458, 131] on div "Delayed response Ok" at bounding box center [435, 138] width 200 height 14
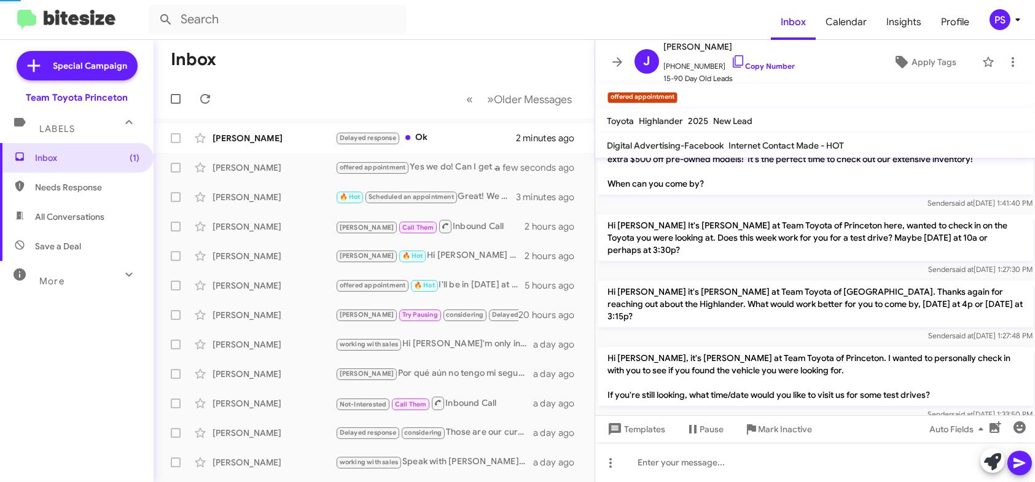
scroll to position [539, 0]
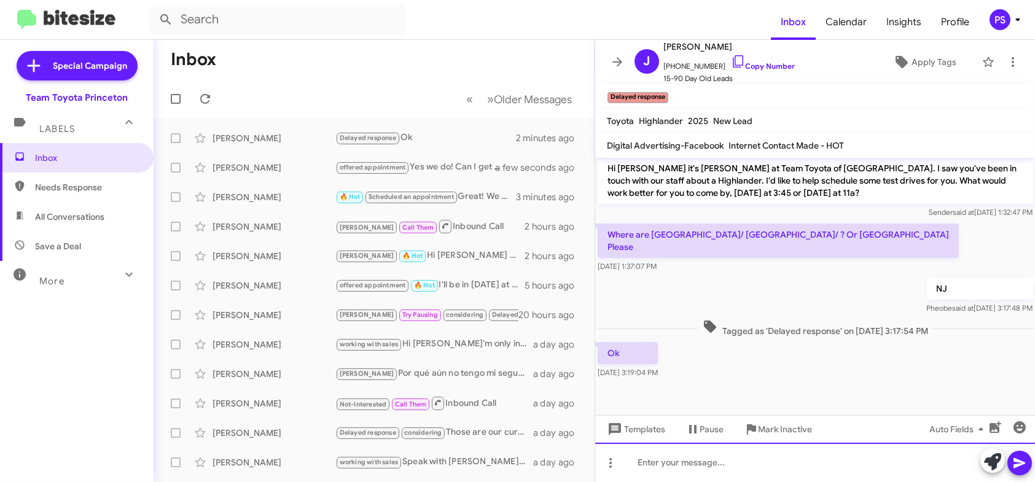
click at [726, 463] on div at bounding box center [815, 462] width 440 height 39
click at [751, 464] on div "Are you open to visiting withj us?" at bounding box center [815, 462] width 440 height 39
click at [1017, 464] on icon at bounding box center [1019, 463] width 15 height 15
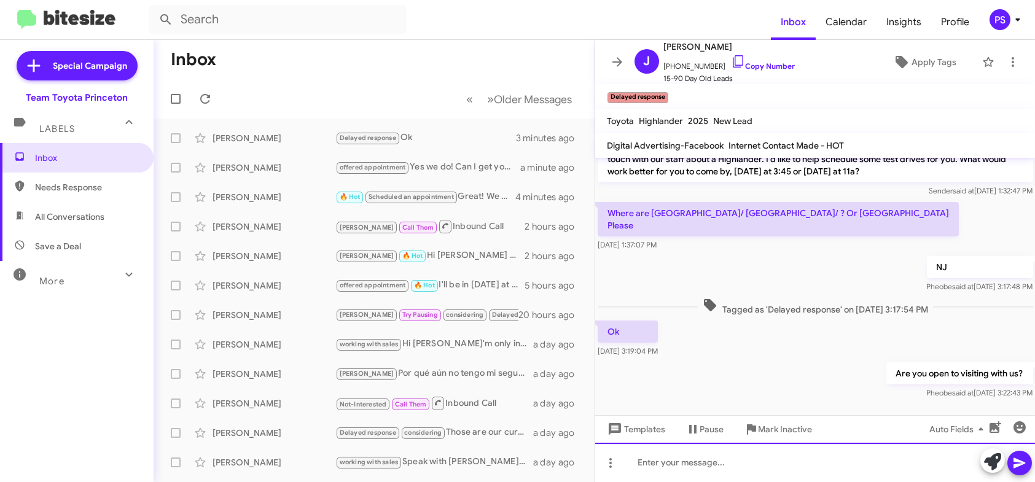
scroll to position [989, 0]
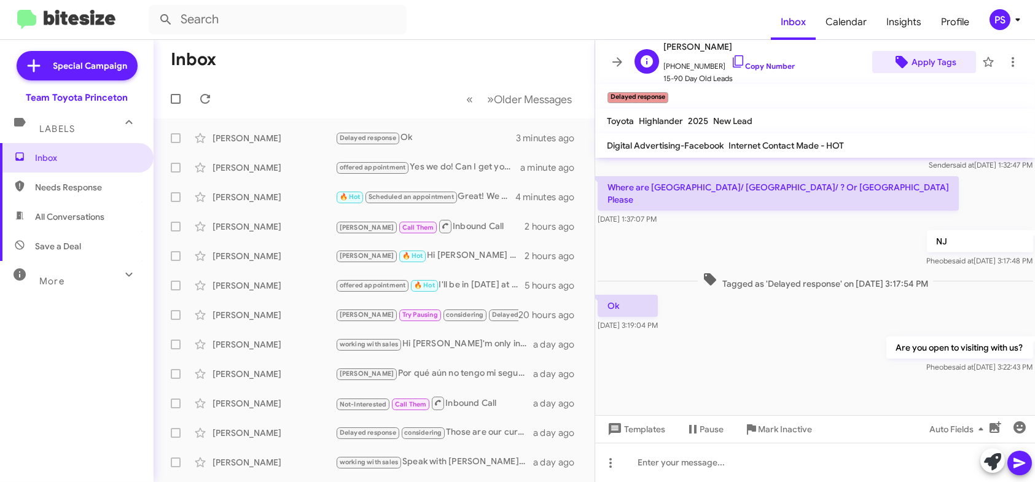
click at [928, 65] on span "Apply Tags" at bounding box center [934, 62] width 45 height 22
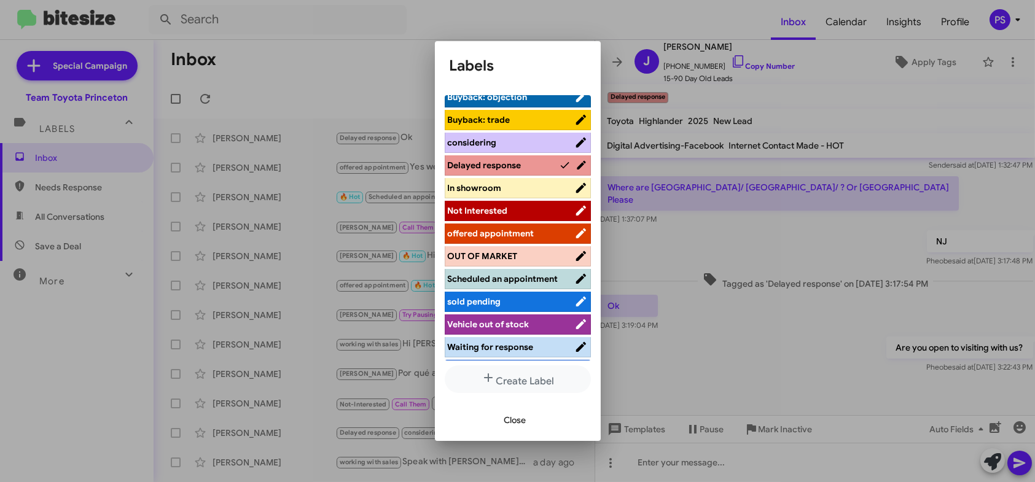
scroll to position [123, 0]
click at [503, 223] on li "offered appointment" at bounding box center [518, 233] width 146 height 20
click at [511, 230] on span "offered appointment" at bounding box center [491, 232] width 87 height 11
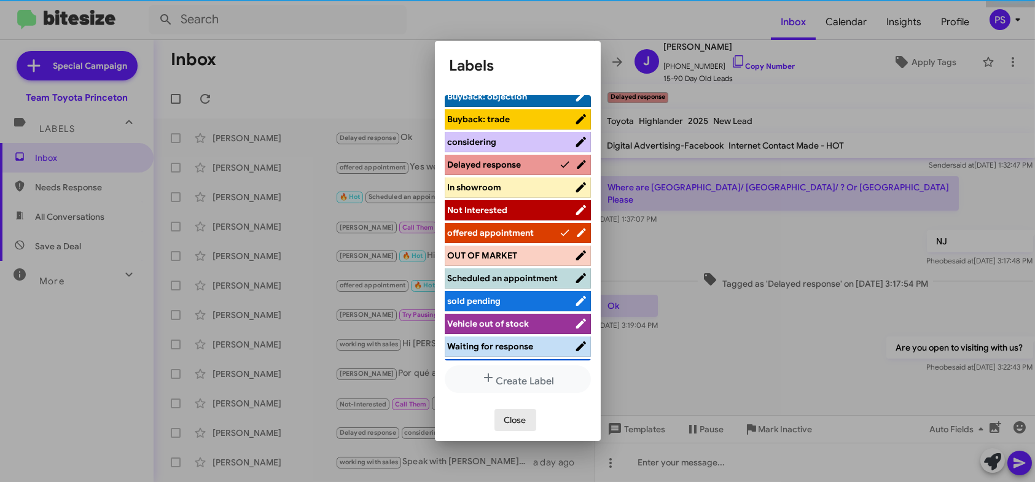
click at [515, 420] on span "Close" at bounding box center [515, 420] width 22 height 22
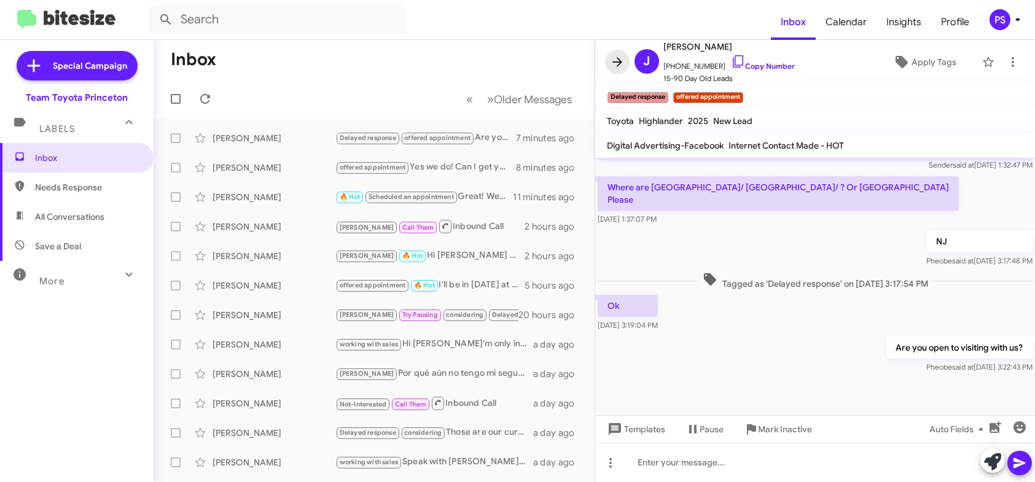
click at [624, 63] on span at bounding box center [617, 62] width 25 height 15
